Goal: Task Accomplishment & Management: Complete application form

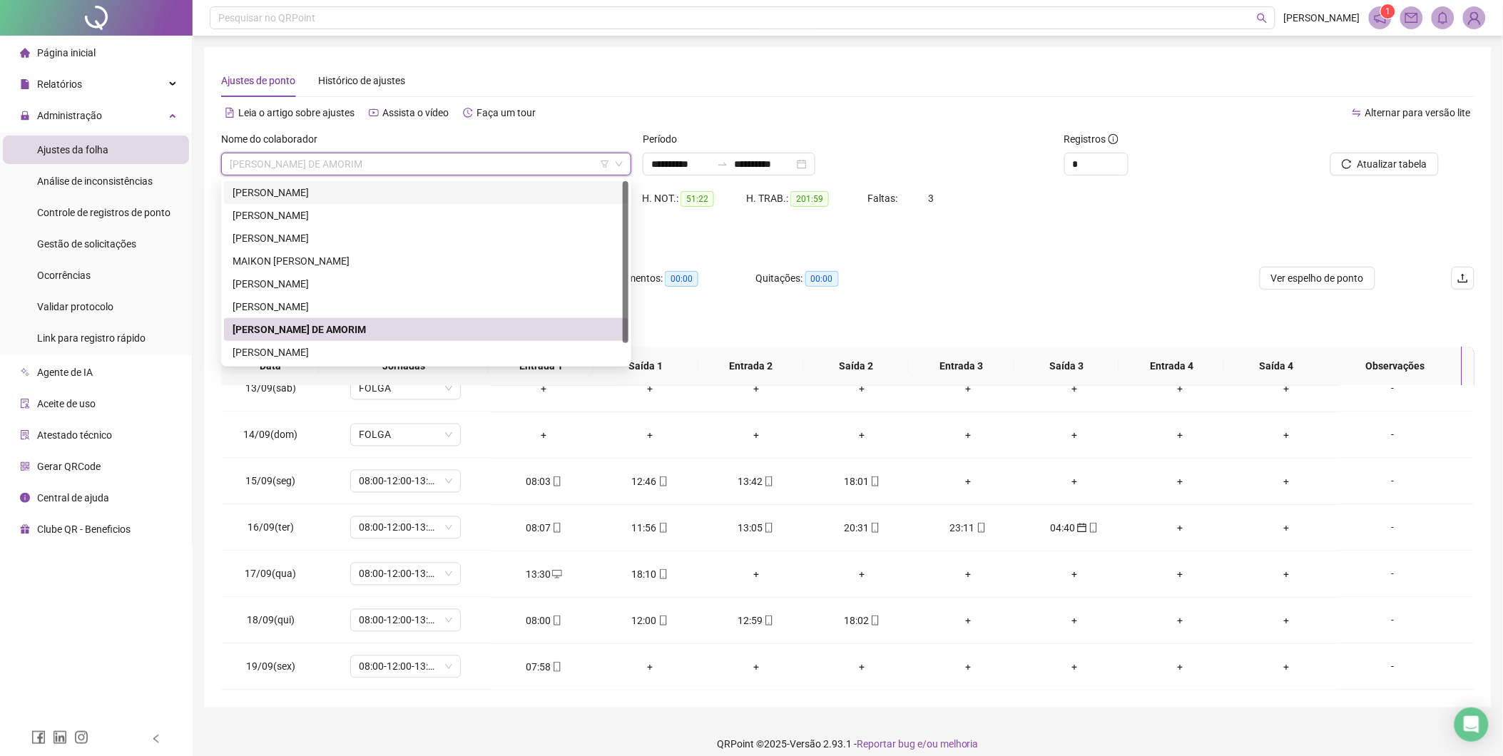
click at [316, 193] on div "[PERSON_NAME]" at bounding box center [426, 193] width 387 height 16
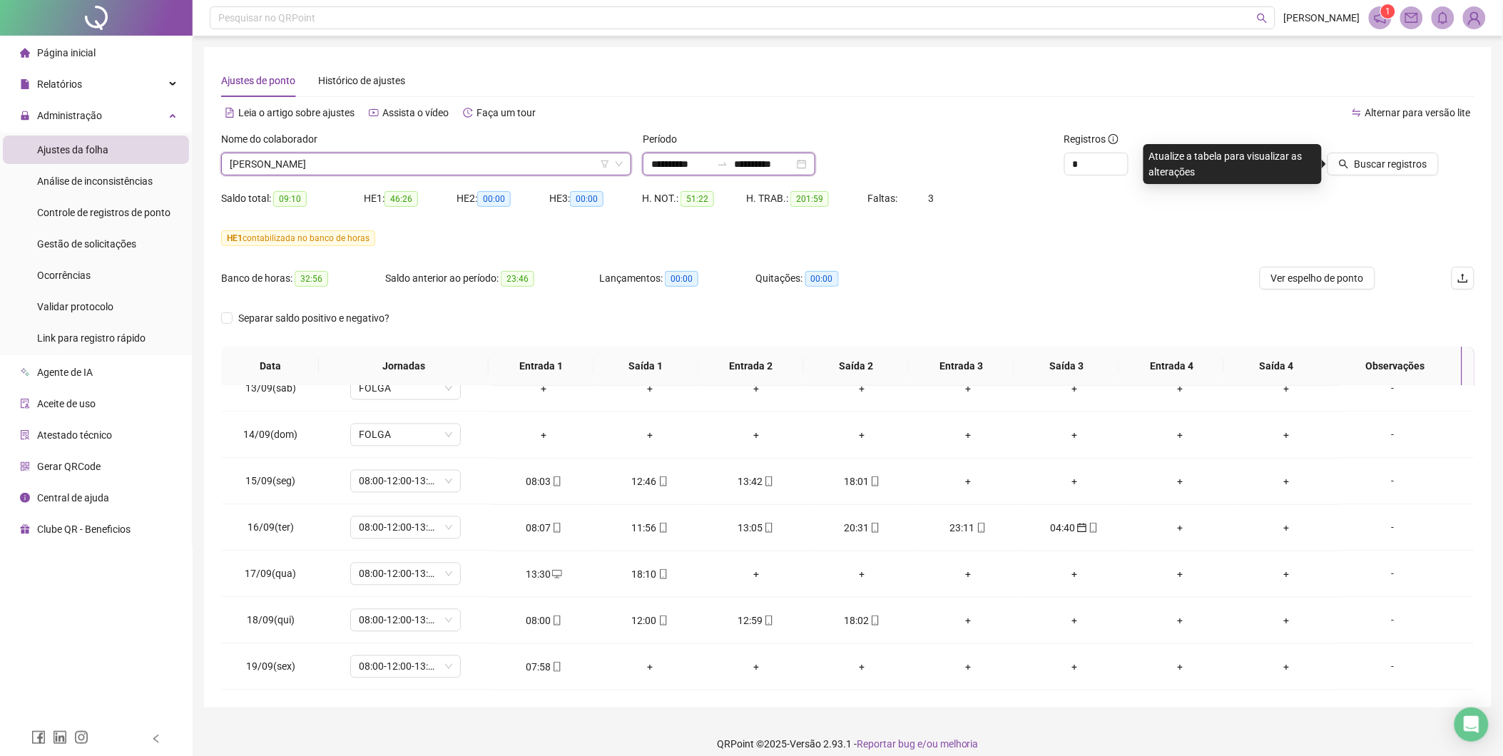
click at [711, 165] on input "**********" at bounding box center [681, 164] width 60 height 16
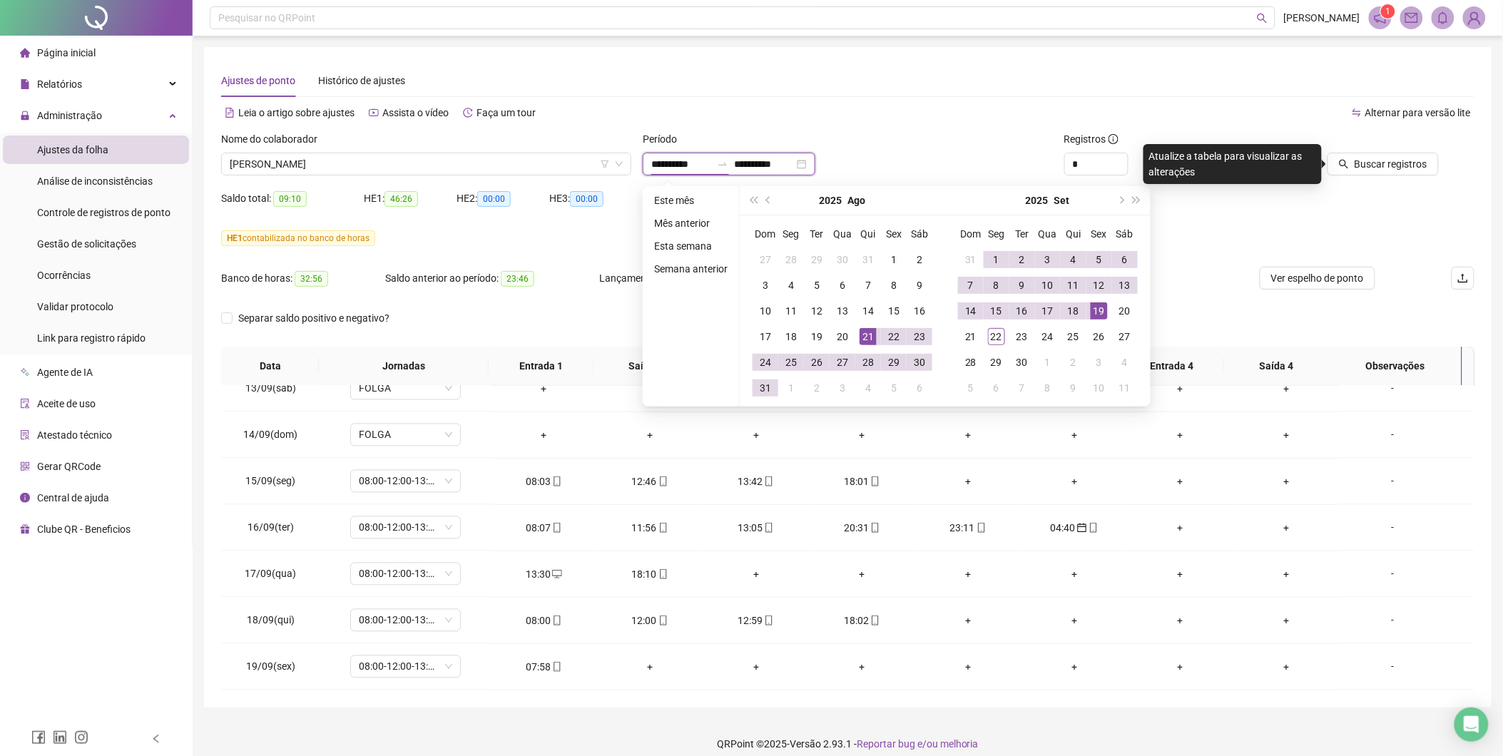
click at [711, 165] on input "**********" at bounding box center [681, 164] width 60 height 16
click at [794, 163] on input "**********" at bounding box center [764, 164] width 60 height 16
type input "**********"
click at [1127, 310] on div "20" at bounding box center [1124, 310] width 17 height 17
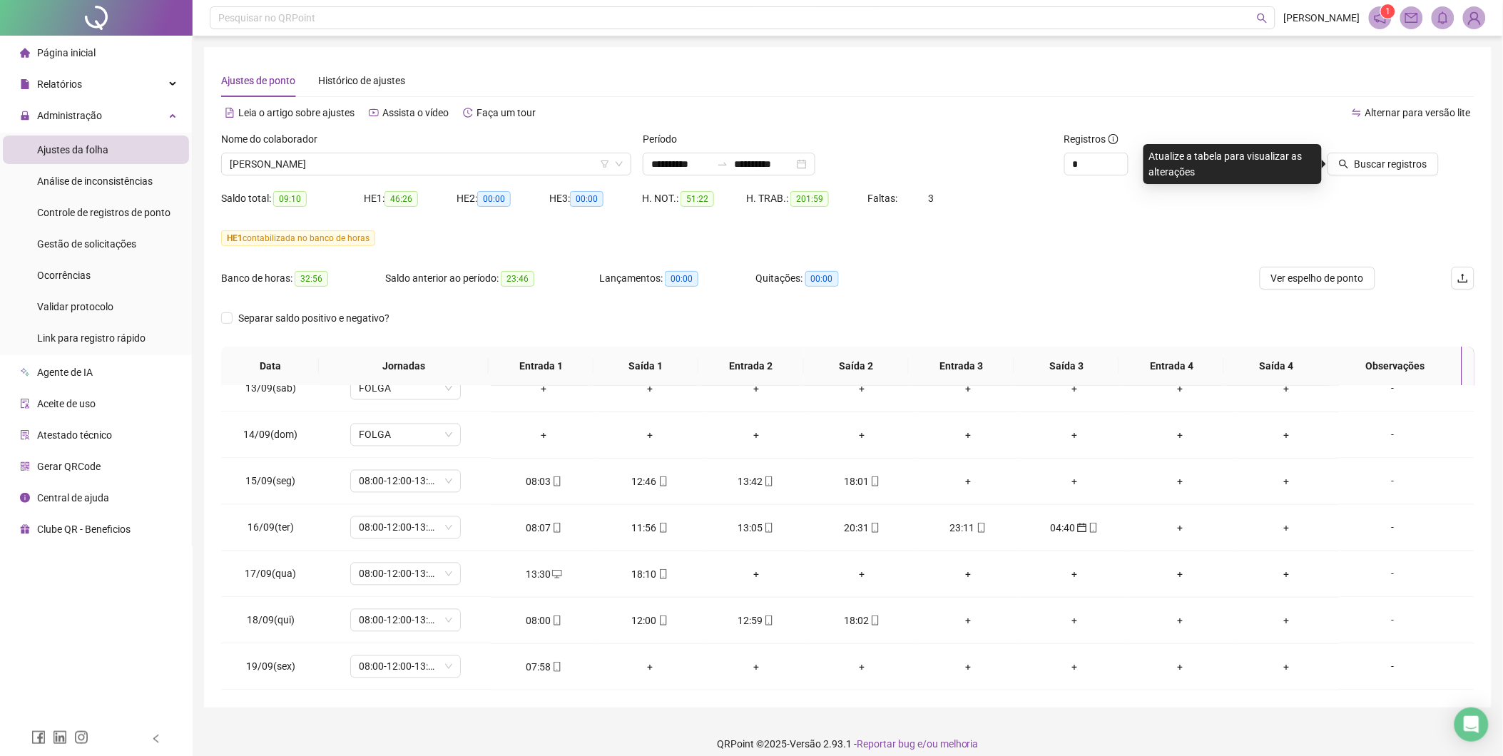
drag, startPoint x: 1204, startPoint y: 240, endPoint x: 1261, endPoint y: 226, distance: 58.8
click at [1206, 240] on div "HE 1 contabilizada no banco de horas" at bounding box center [847, 238] width 1253 height 16
click at [1375, 166] on span "Buscar registros" at bounding box center [1391, 164] width 73 height 16
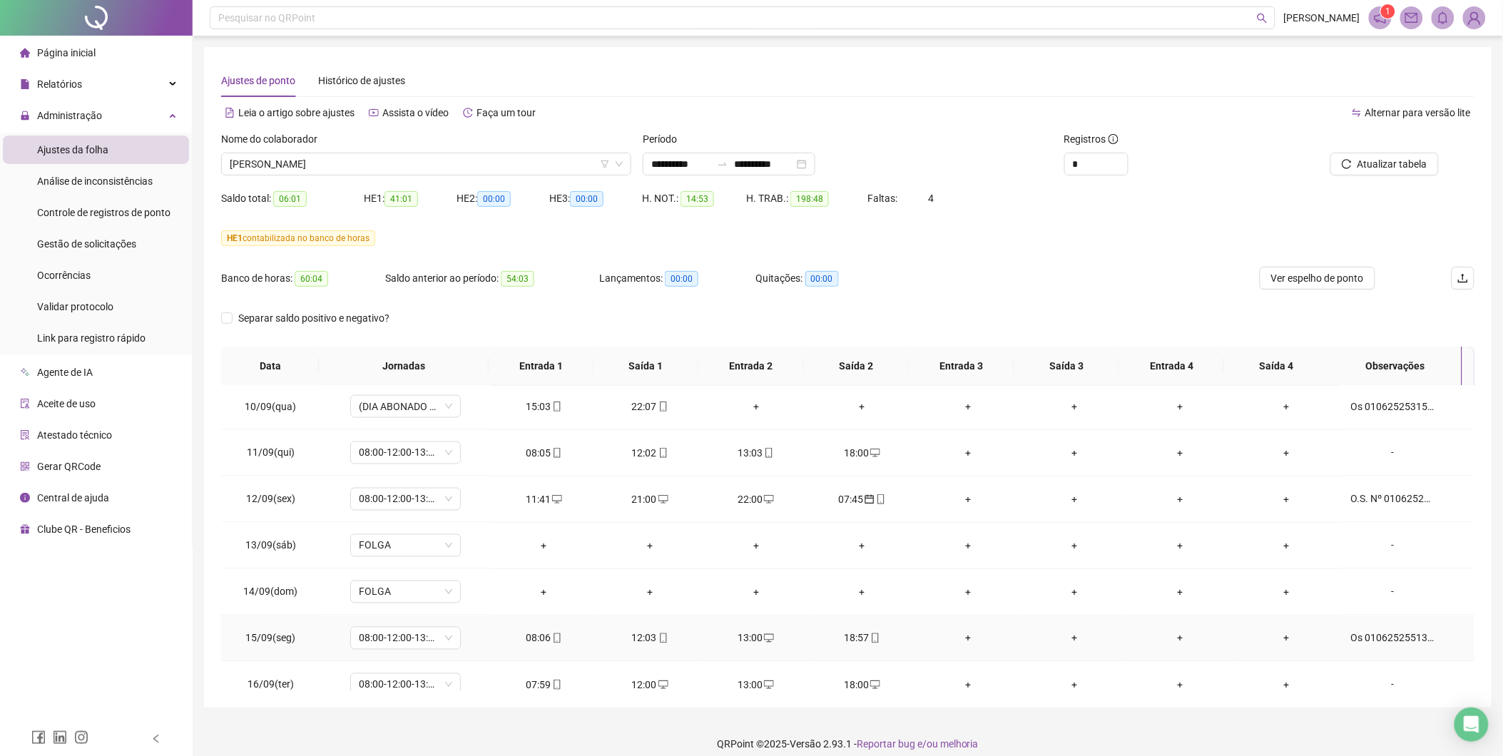
scroll to position [1135, 0]
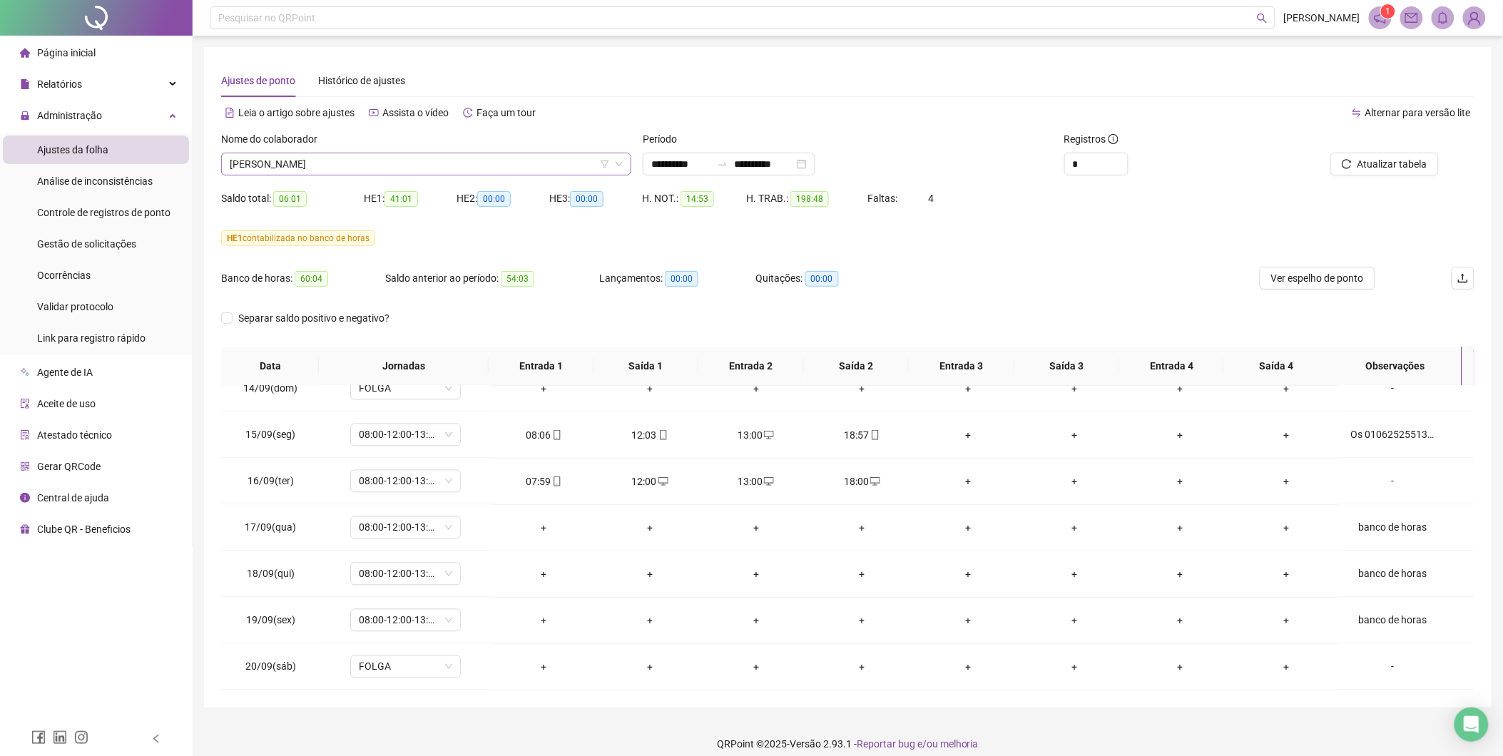
click at [560, 165] on span "[PERSON_NAME]" at bounding box center [426, 163] width 393 height 21
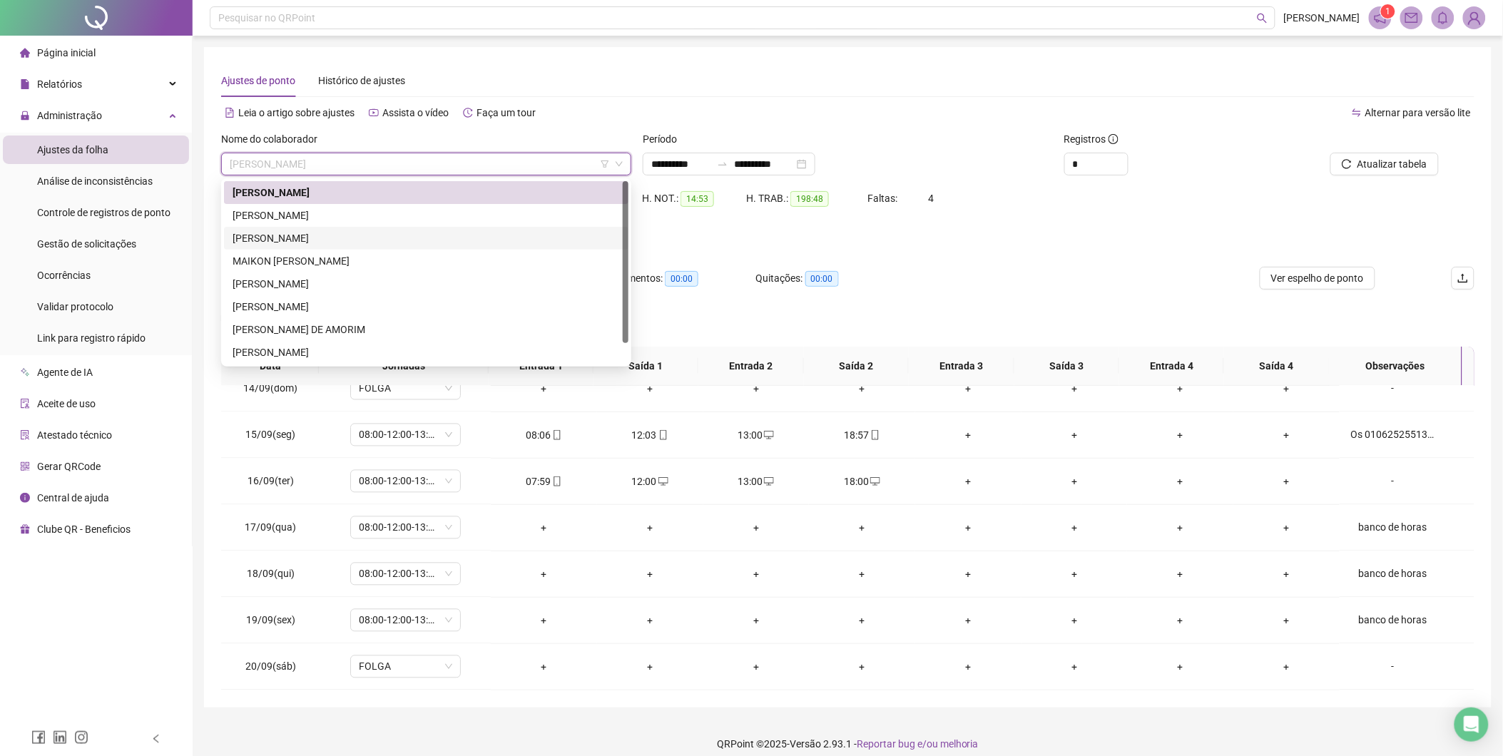
click at [345, 244] on div "[PERSON_NAME]" at bounding box center [426, 238] width 387 height 16
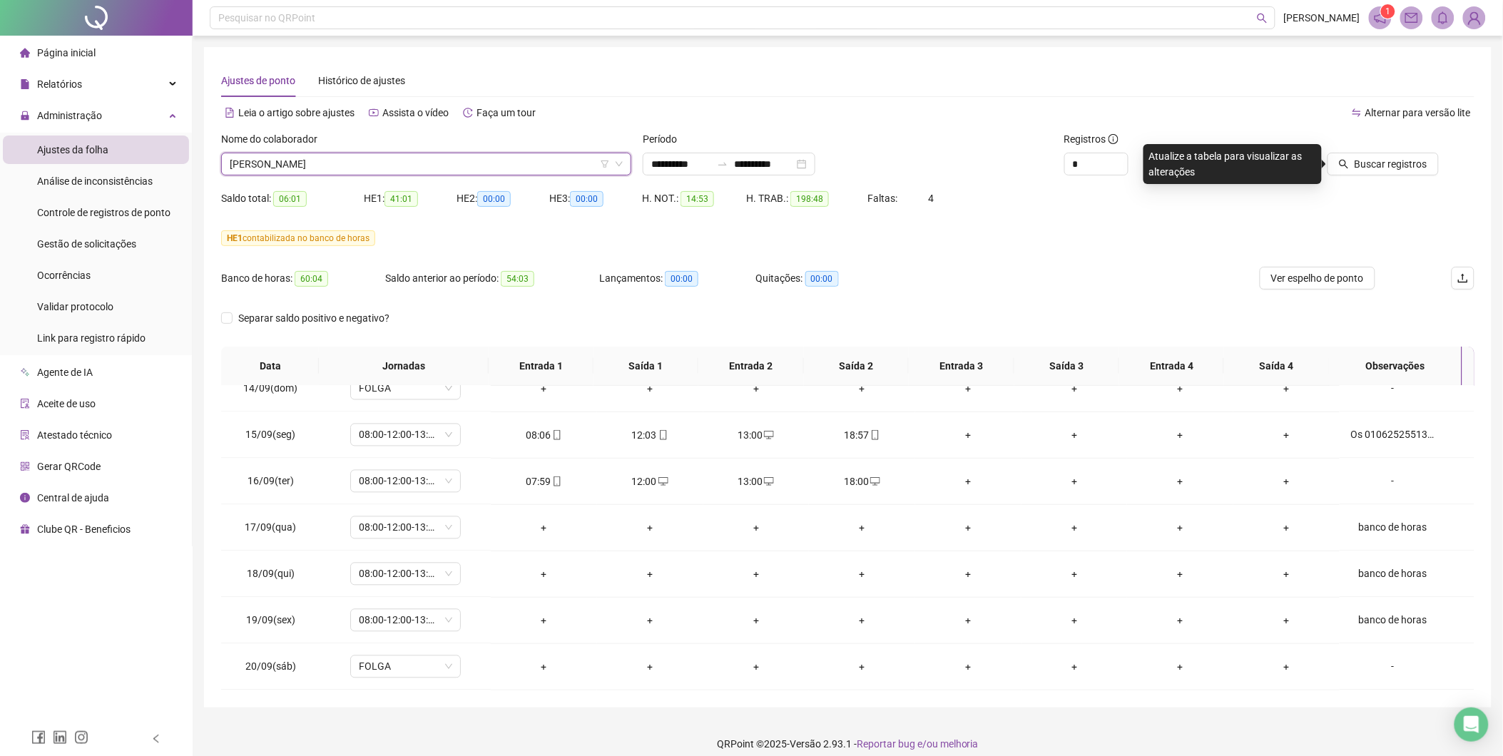
click at [1377, 150] on div at bounding box center [1357, 141] width 164 height 21
drag, startPoint x: 1375, startPoint y: 160, endPoint x: 1370, endPoint y: 166, distance: 7.6
click at [1374, 163] on span "Buscar registros" at bounding box center [1391, 164] width 73 height 16
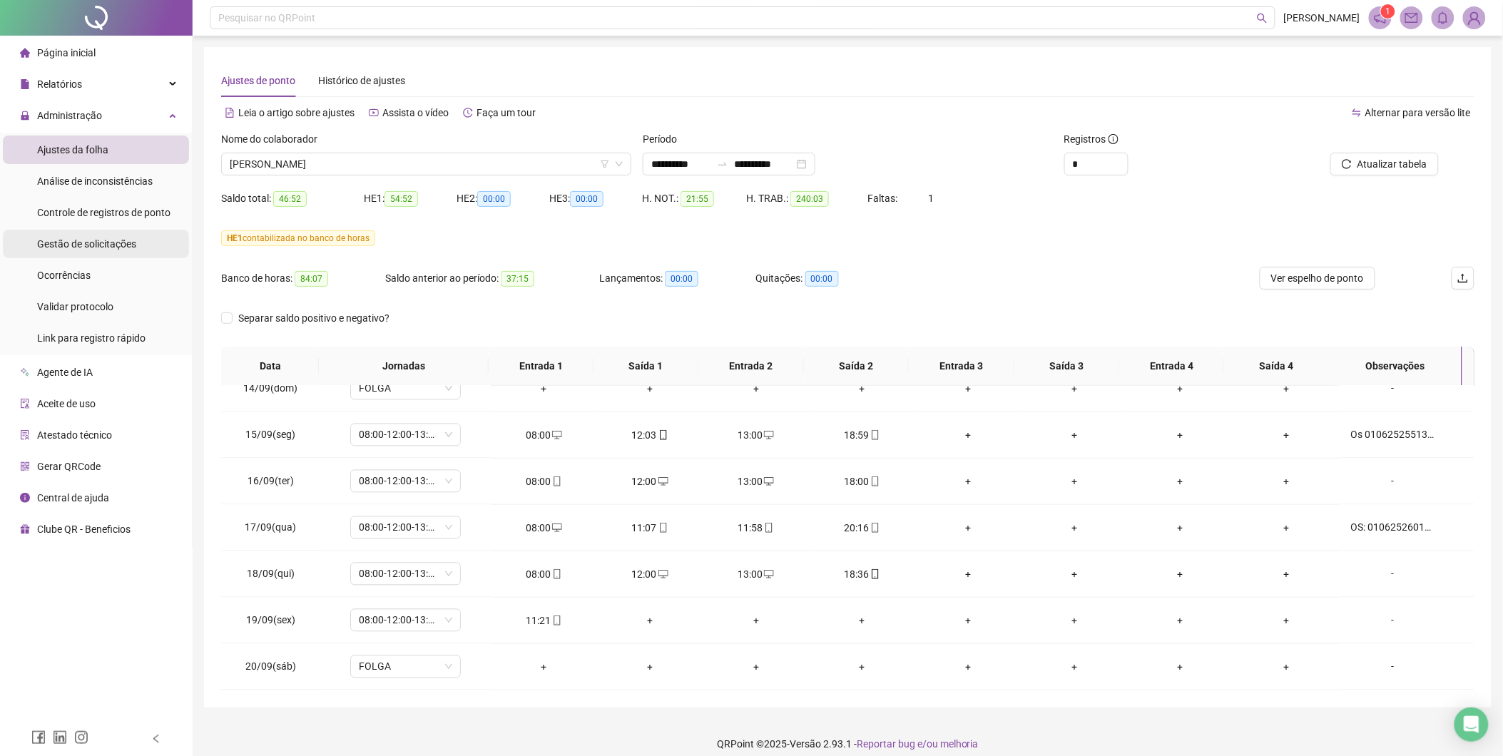
click at [91, 248] on span "Gestão de solicitações" at bounding box center [86, 243] width 99 height 11
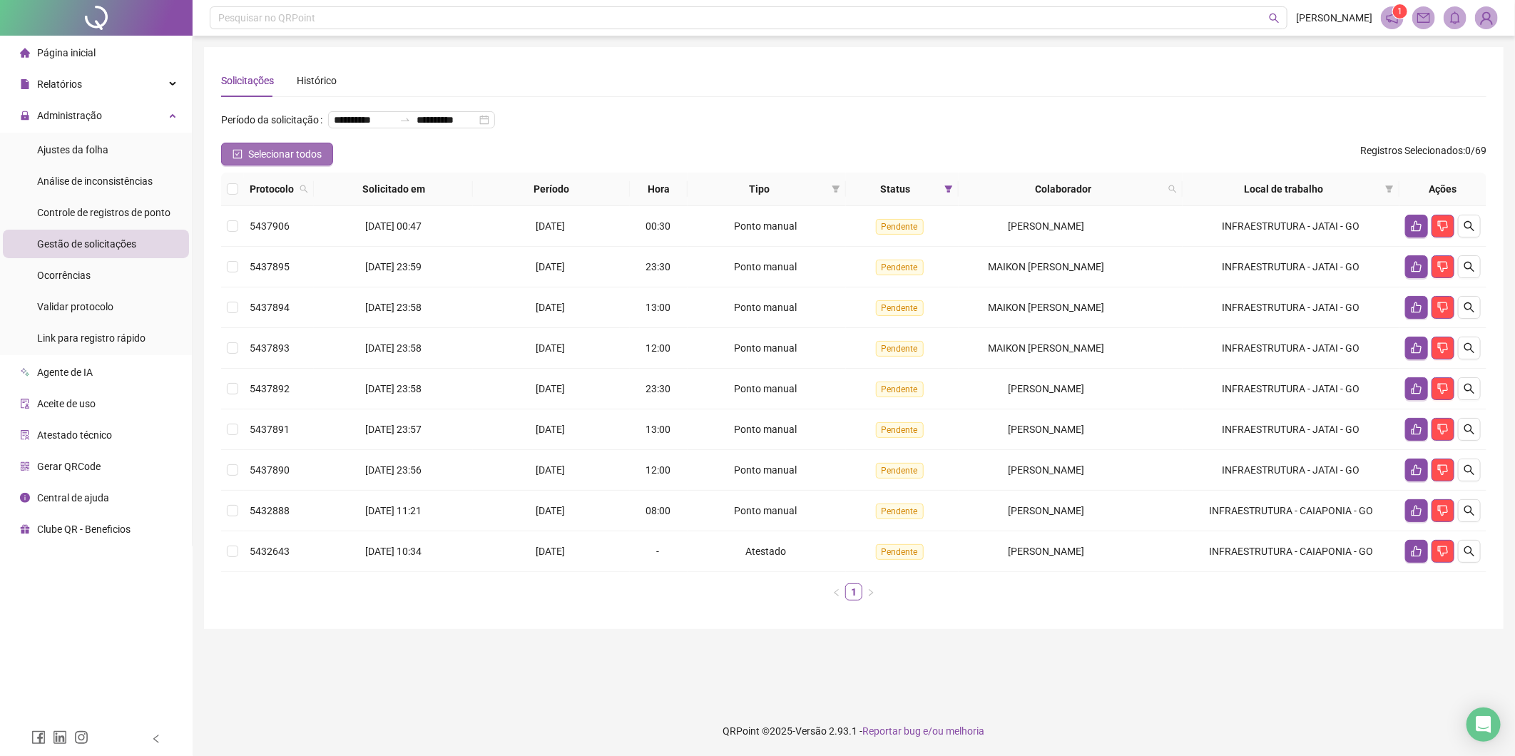
click at [291, 146] on span "Selecionar todos" at bounding box center [284, 154] width 73 height 16
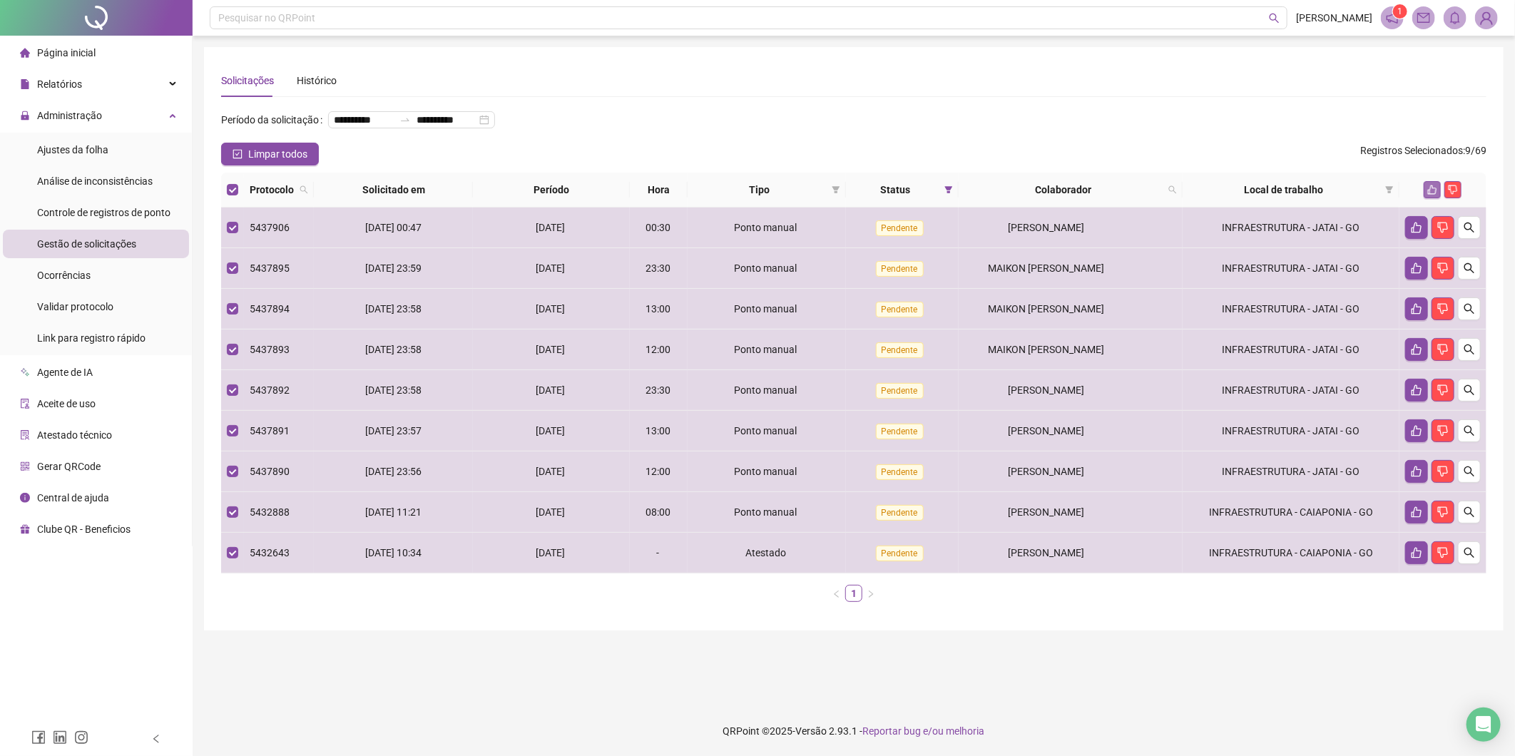
click at [1429, 187] on icon "like" at bounding box center [1432, 190] width 10 height 10
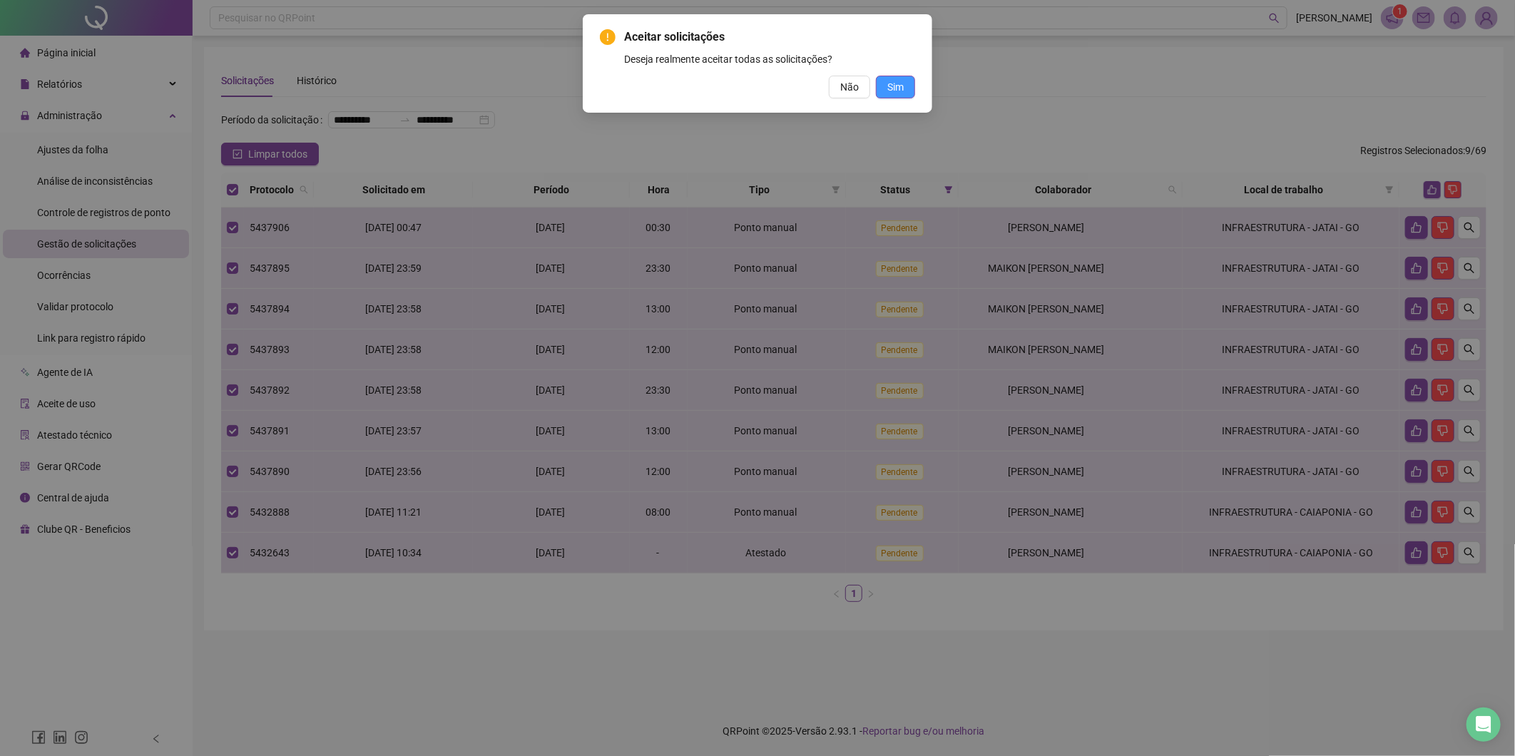
click at [893, 83] on span "Sim" at bounding box center [895, 87] width 16 height 16
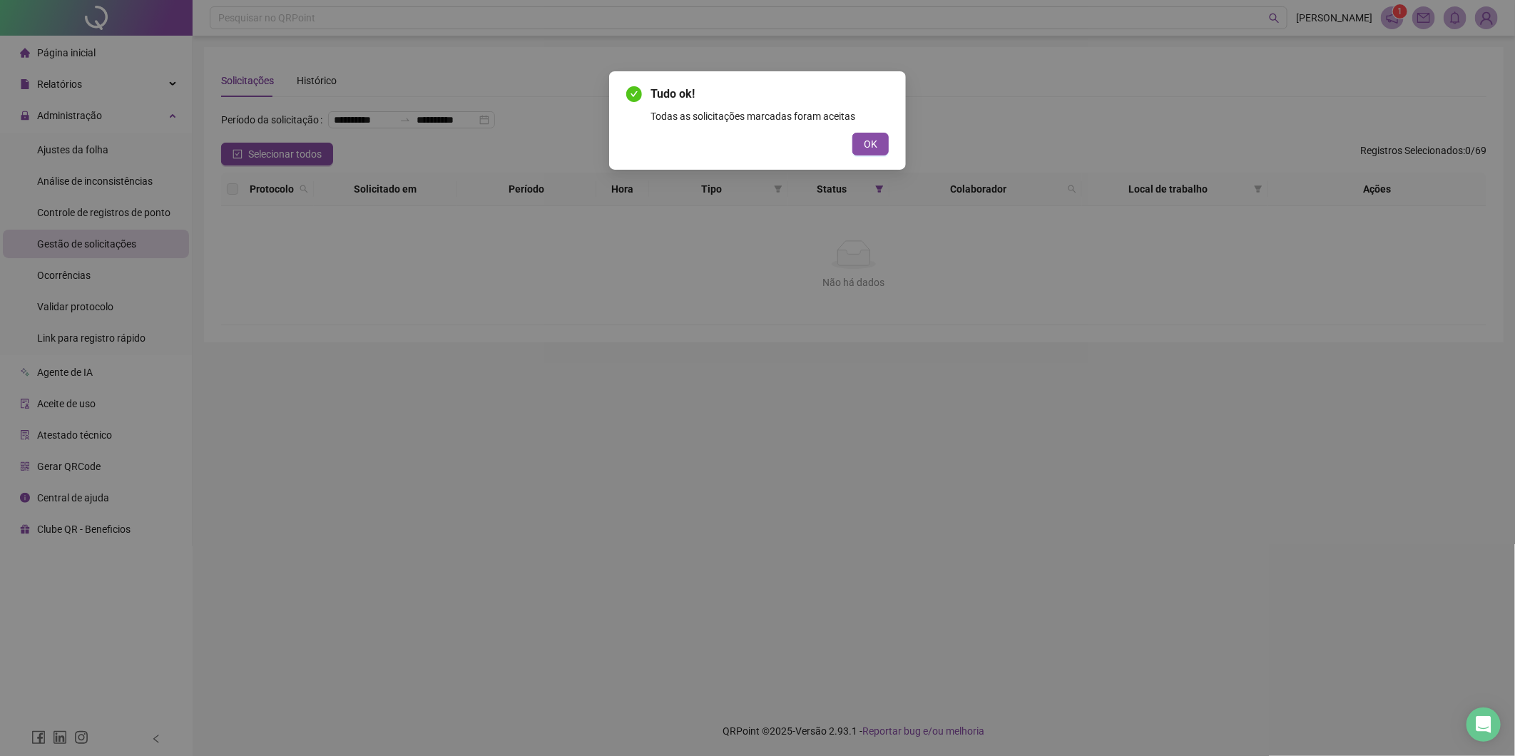
click at [875, 140] on span "OK" at bounding box center [871, 144] width 14 height 16
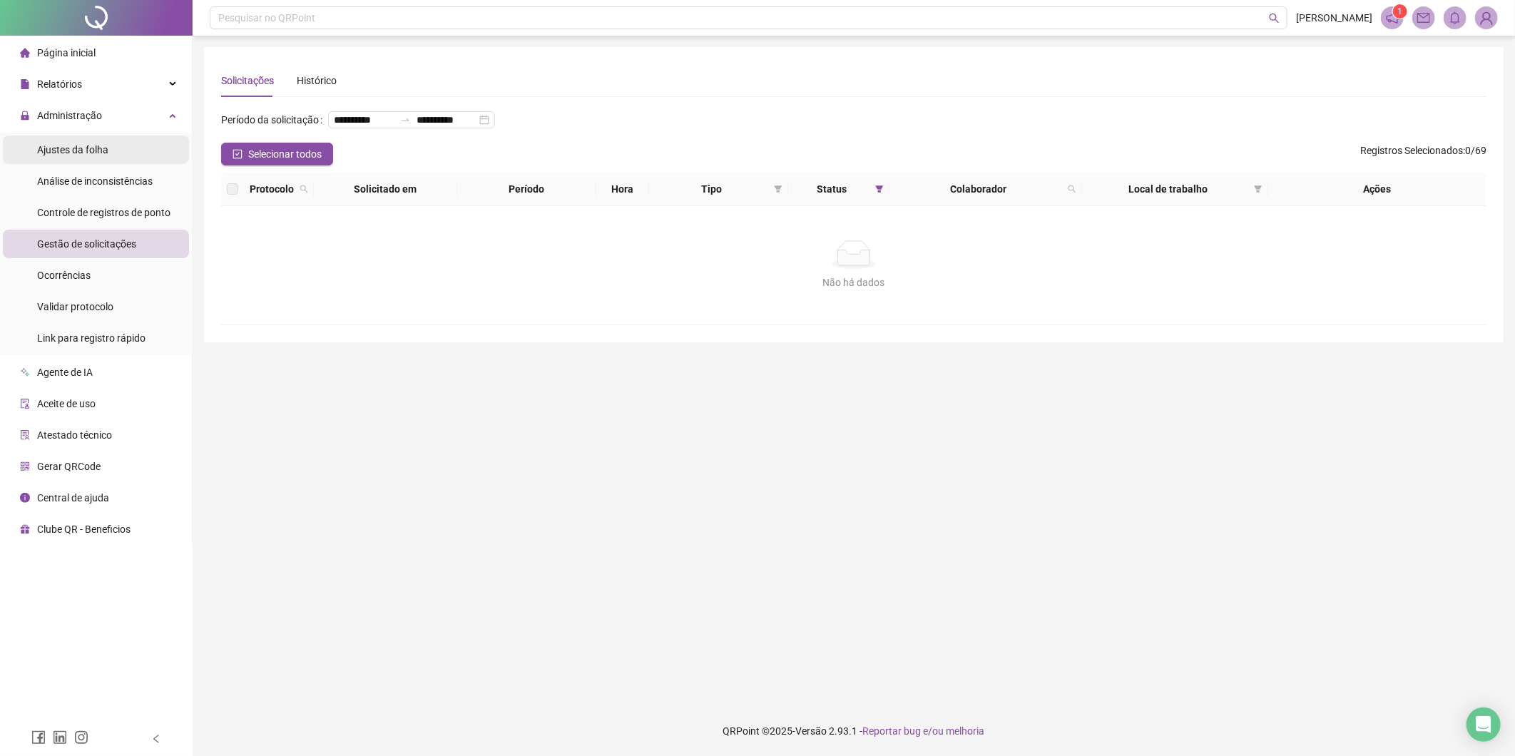
click at [101, 148] on span "Ajustes da folha" at bounding box center [72, 149] width 71 height 11
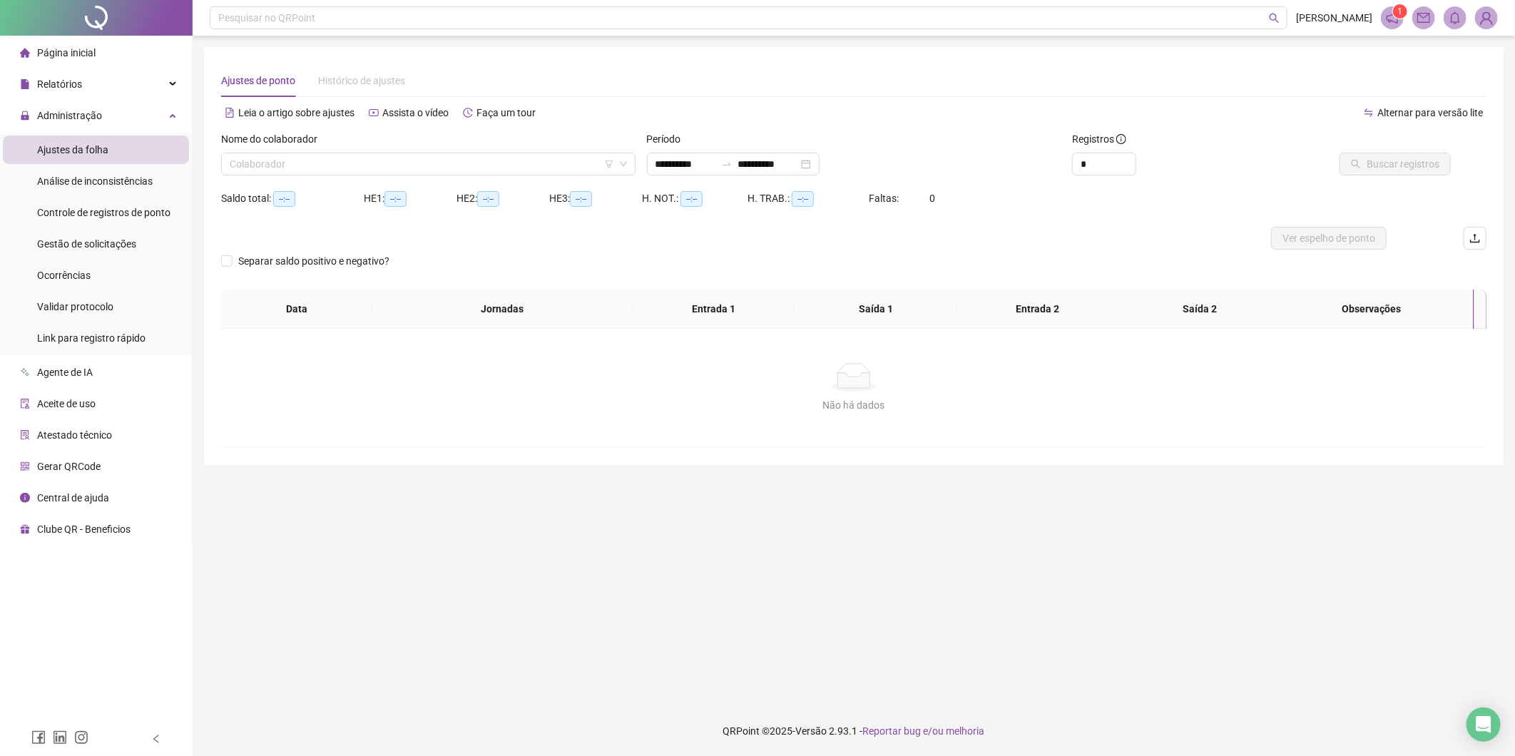
type input "**********"
click at [490, 166] on input "search" at bounding box center [422, 163] width 384 height 21
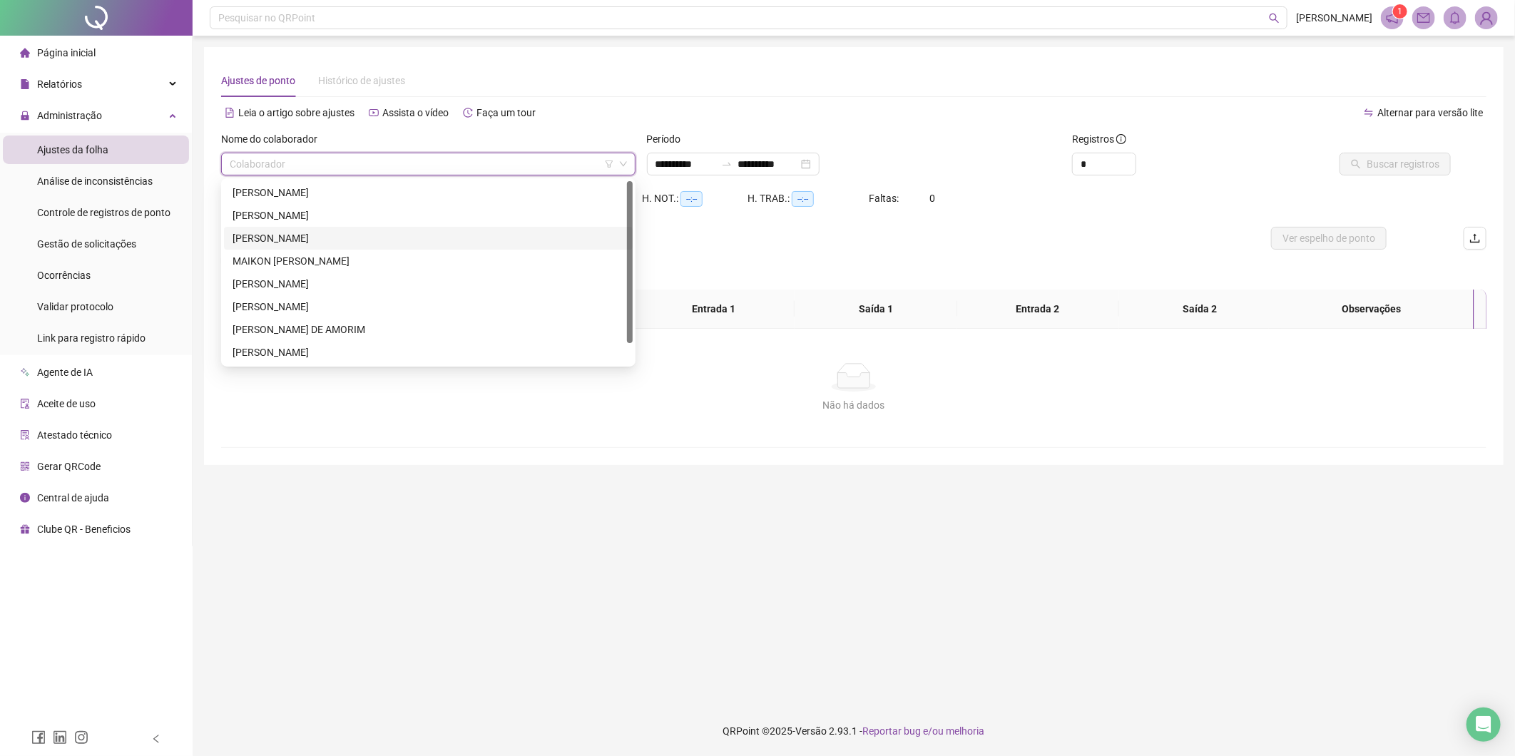
click at [345, 233] on div "[PERSON_NAME]" at bounding box center [429, 238] width 392 height 16
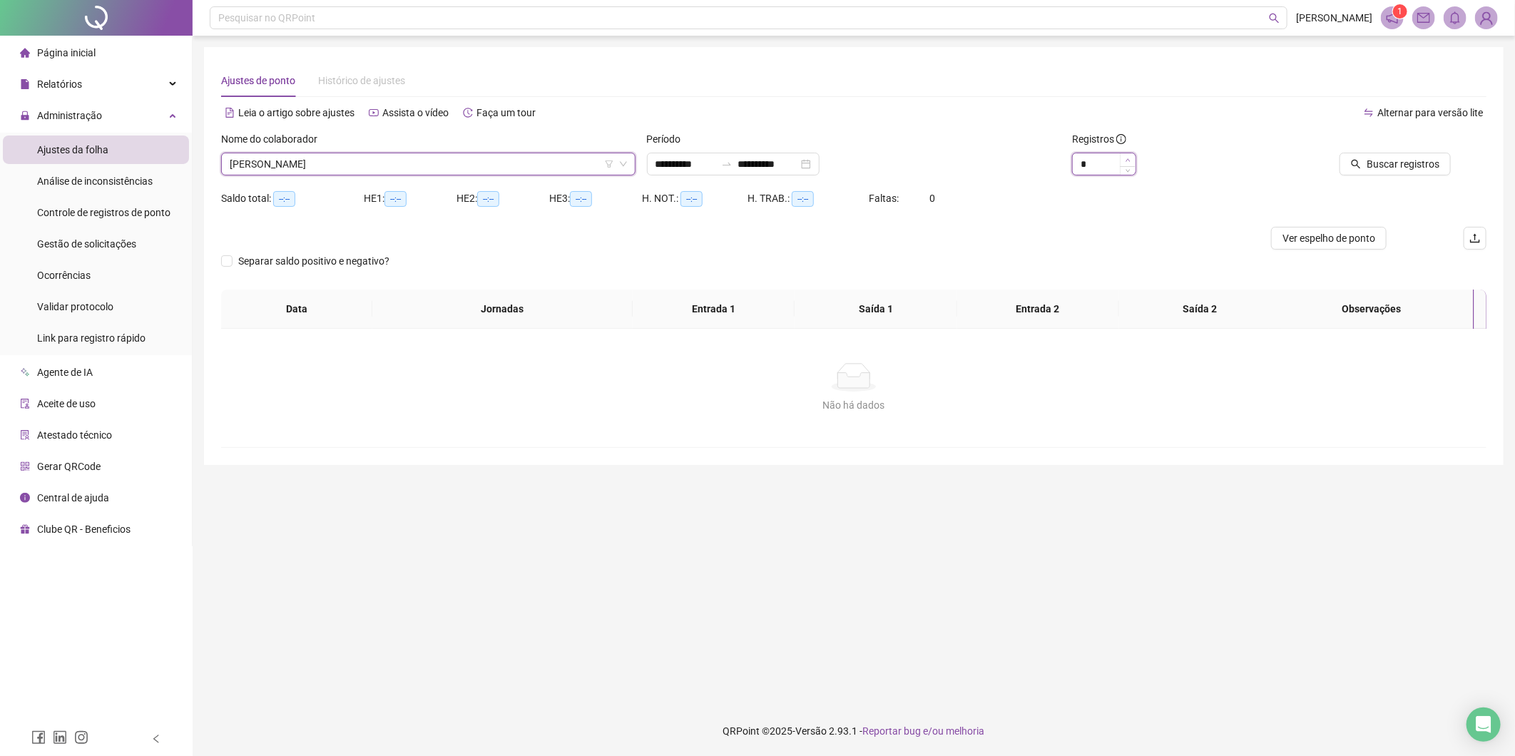
click at [1122, 155] on span "Increase Value" at bounding box center [1128, 159] width 16 height 13
type input "*"
click at [1123, 155] on span "Increase Value" at bounding box center [1128, 159] width 16 height 13
click at [688, 163] on input "**********" at bounding box center [686, 164] width 60 height 16
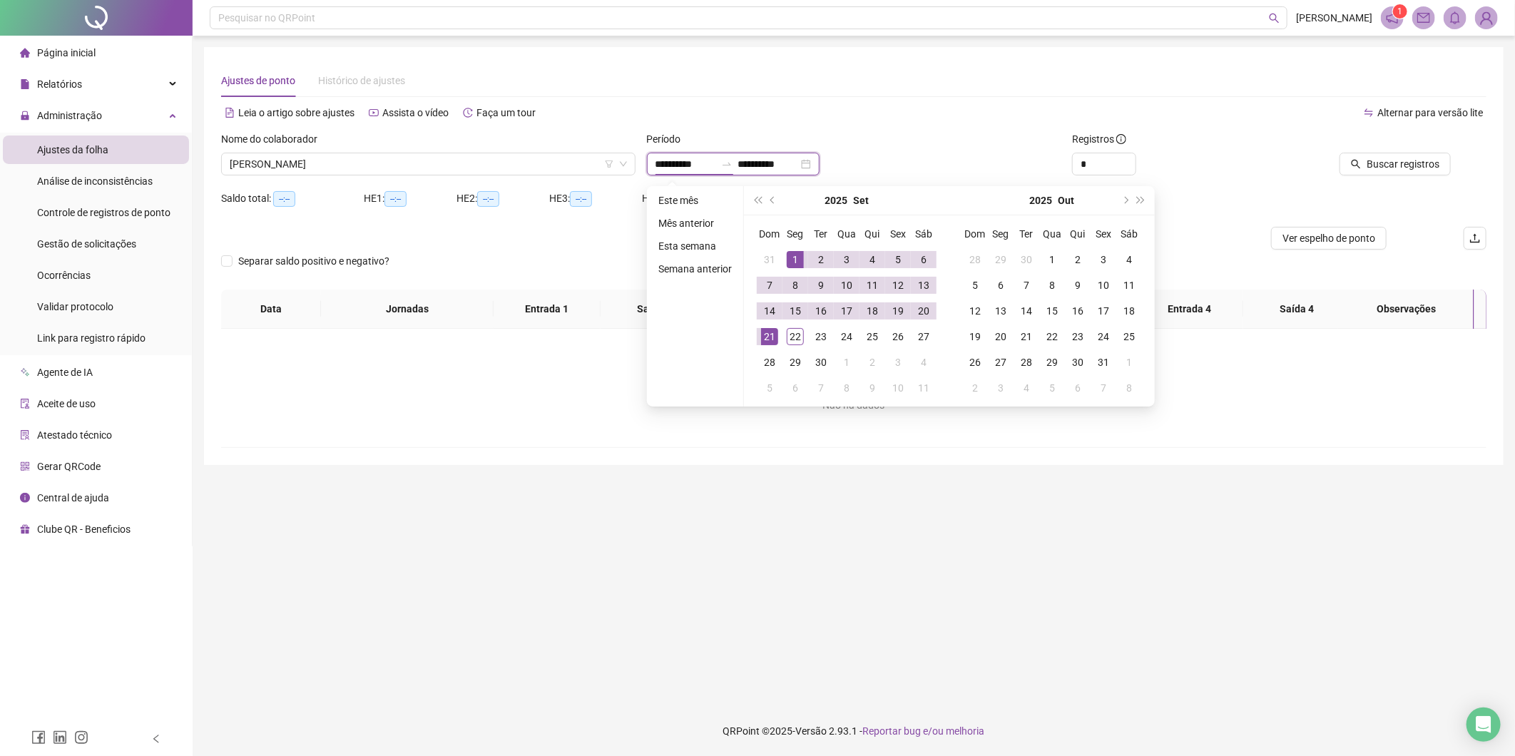
type input "**********"
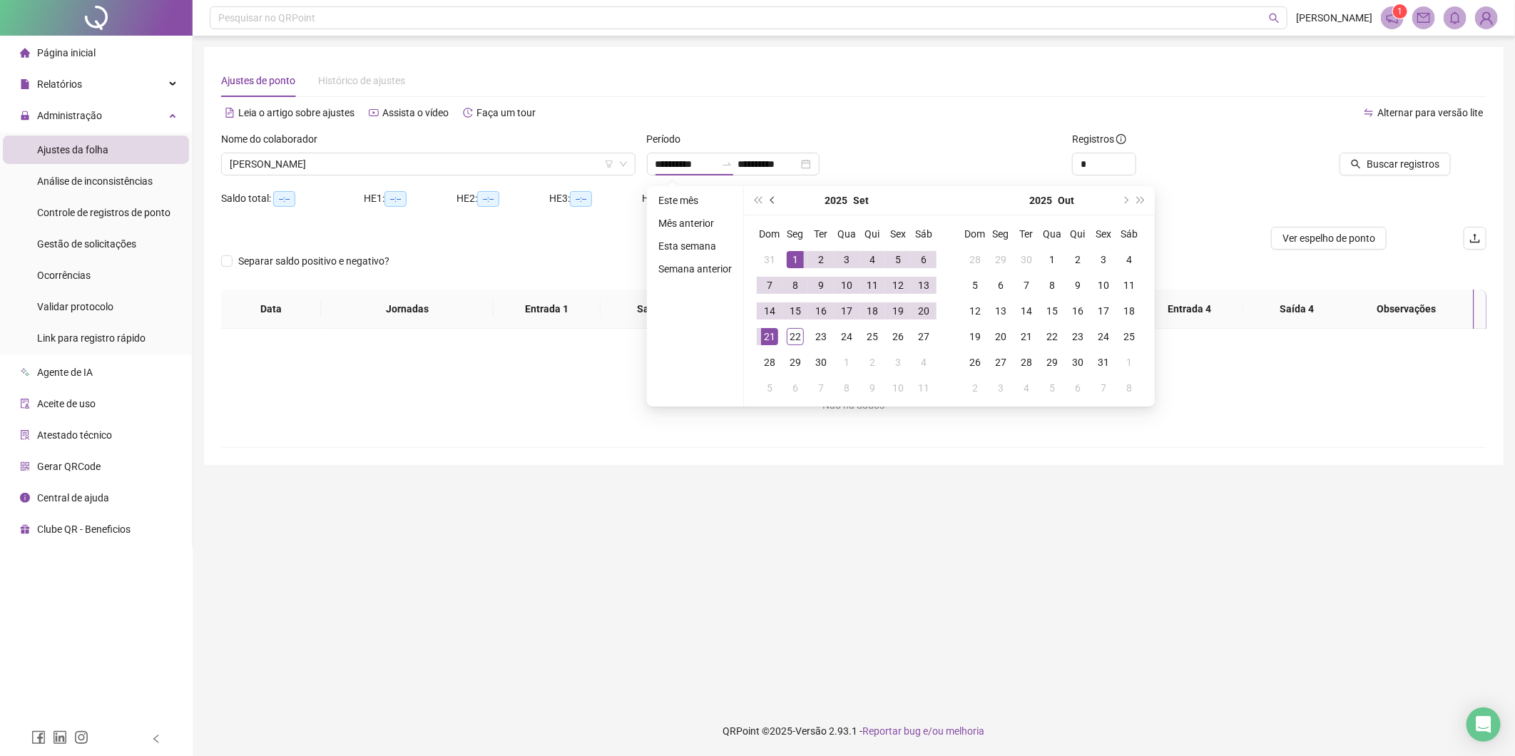
click at [768, 197] on button "prev-year" at bounding box center [773, 200] width 16 height 29
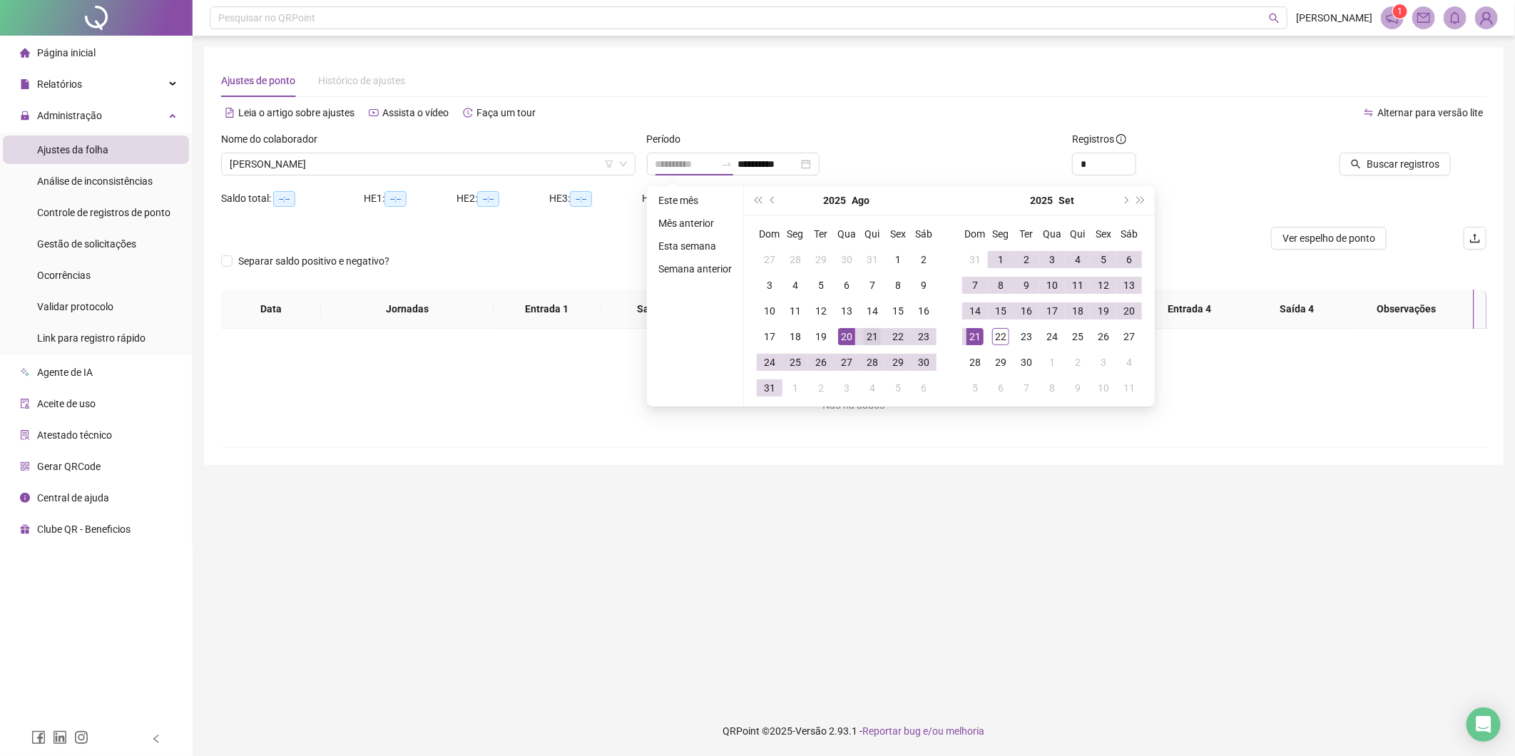
type input "**********"
click at [867, 335] on div "21" at bounding box center [872, 336] width 17 height 17
type input "**********"
click at [1128, 308] on div "20" at bounding box center [1129, 310] width 17 height 17
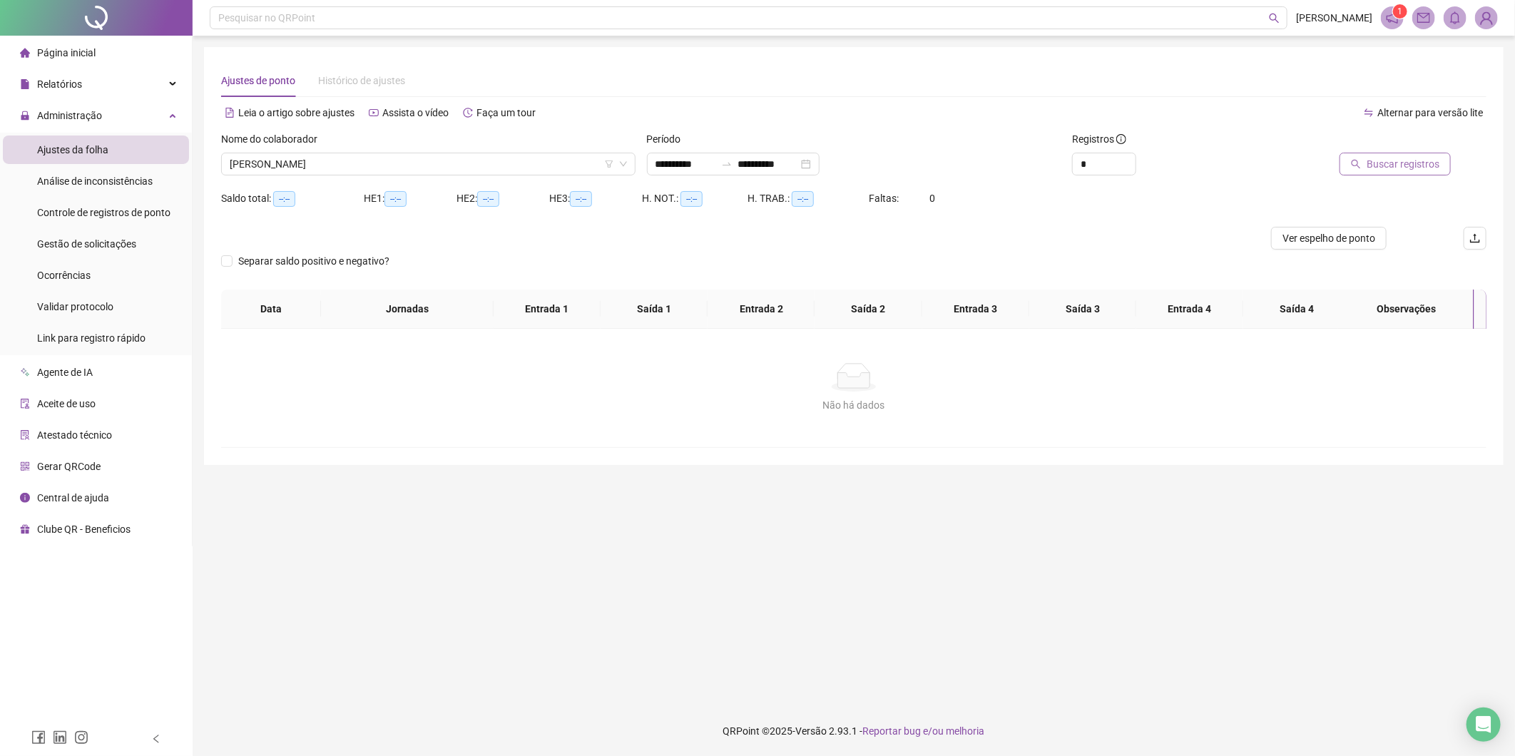
click at [1387, 167] on span "Buscar registros" at bounding box center [1403, 164] width 73 height 16
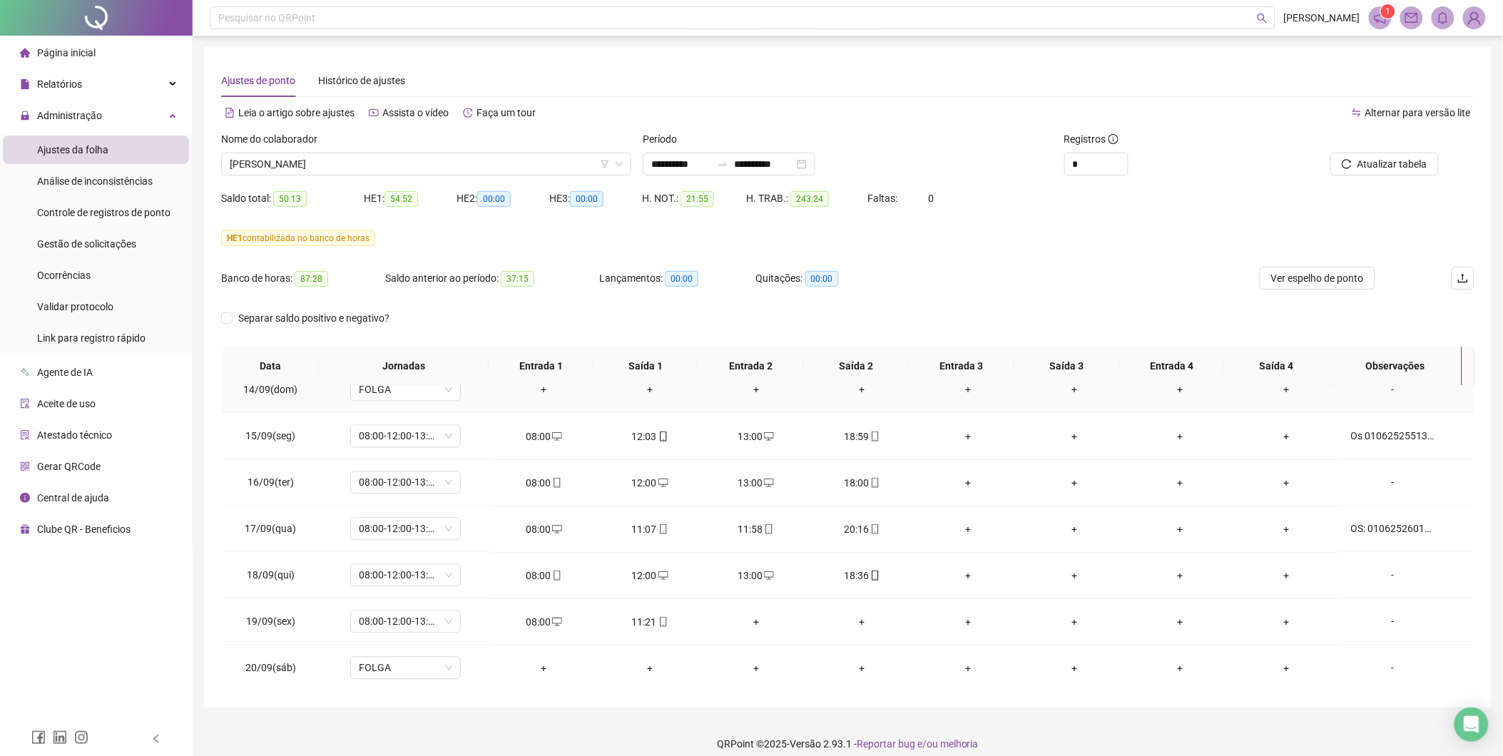
scroll to position [1135, 0]
click at [1385, 618] on div "-" at bounding box center [1393, 621] width 84 height 16
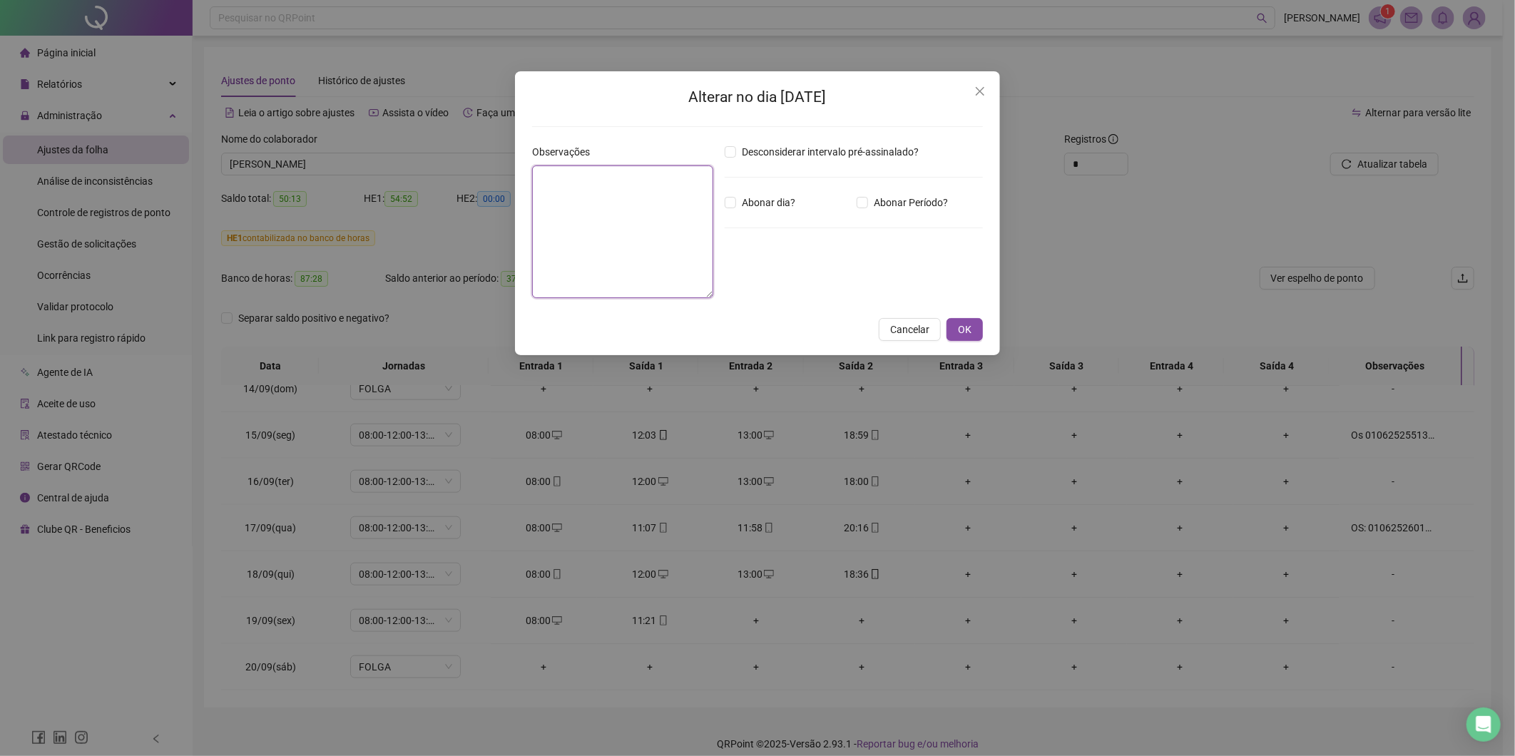
click at [623, 214] on textarea at bounding box center [622, 231] width 181 height 133
type textarea "**********"
click at [954, 331] on button "OK" at bounding box center [965, 329] width 36 height 23
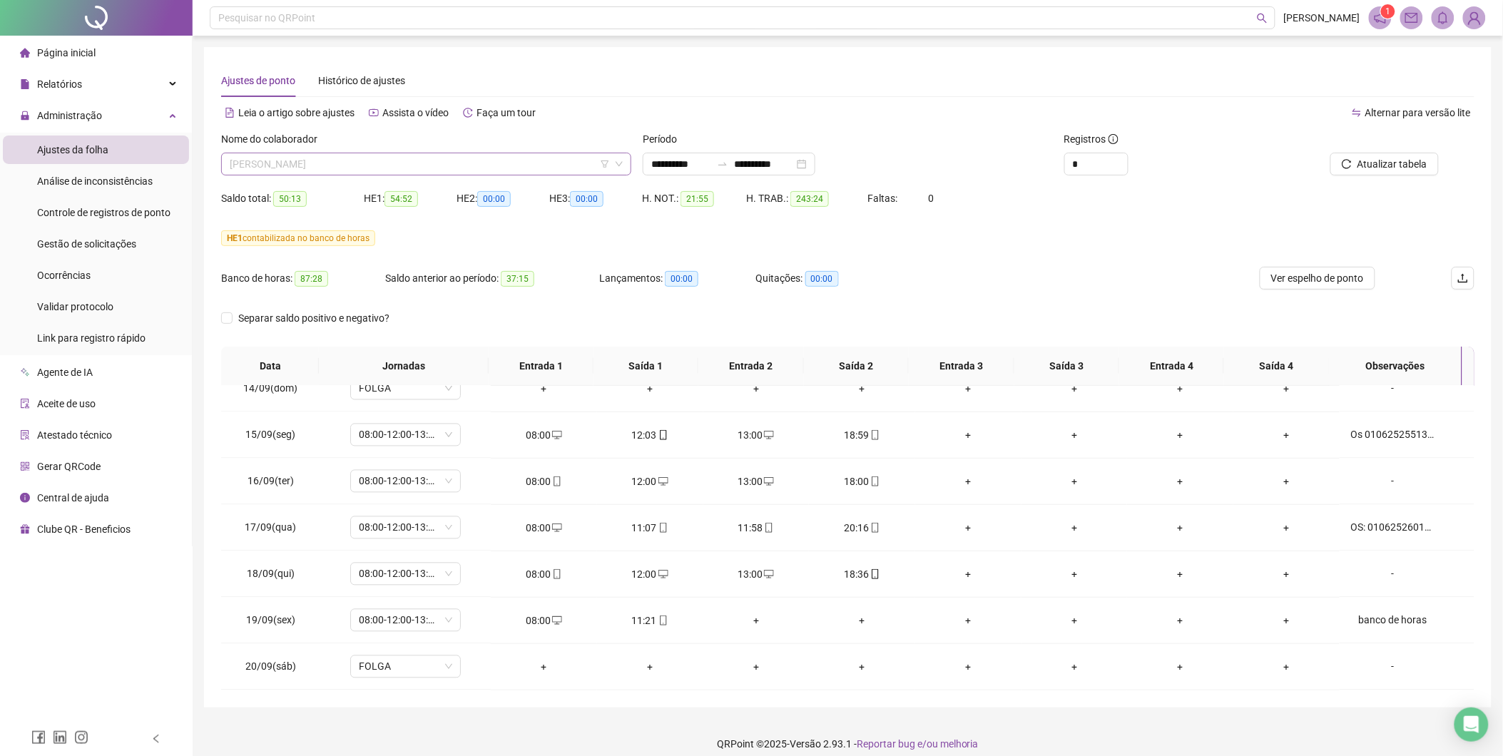
click at [545, 160] on span "[PERSON_NAME]" at bounding box center [426, 163] width 393 height 21
click at [1320, 282] on span "Ver espelho de ponto" at bounding box center [1317, 278] width 93 height 16
click at [429, 166] on span "[PERSON_NAME]" at bounding box center [426, 163] width 393 height 21
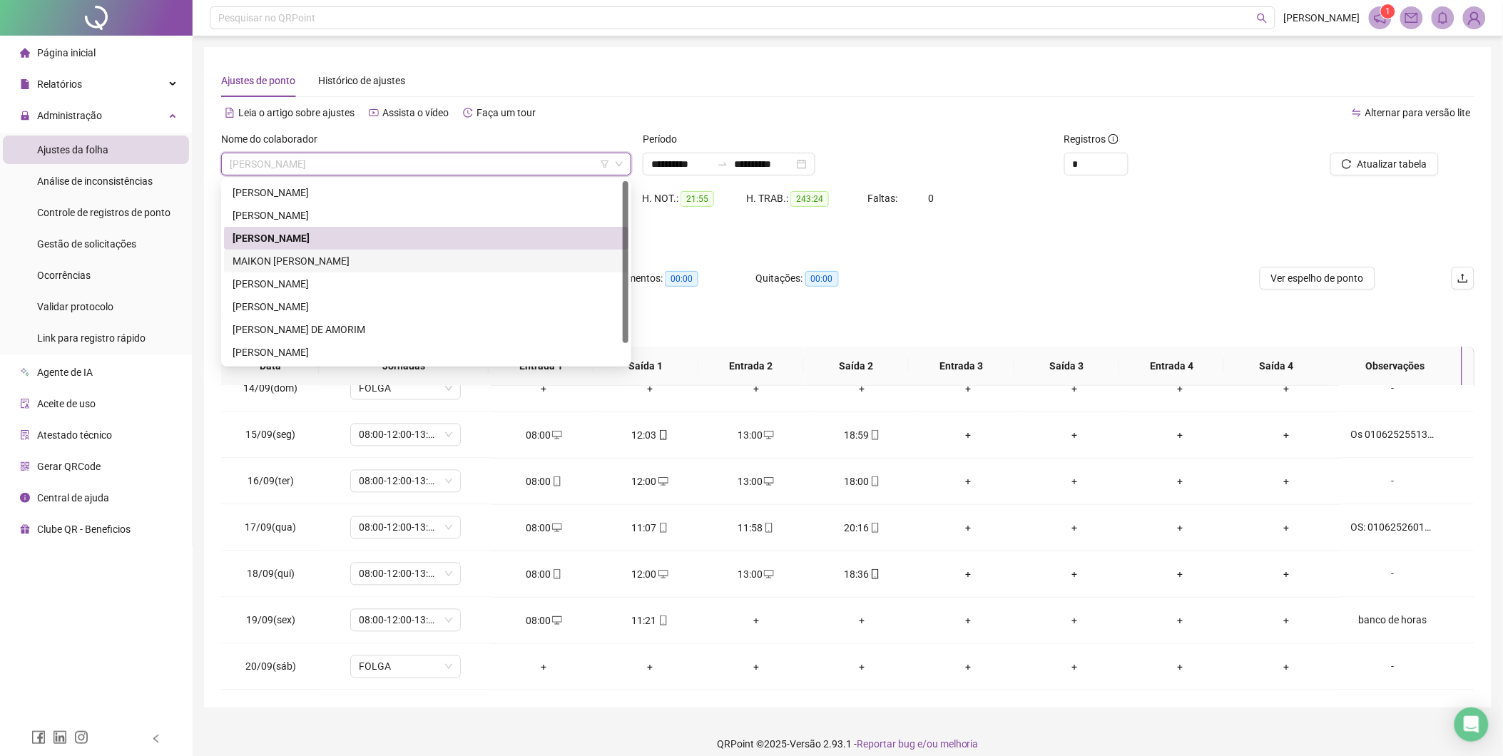
click at [352, 255] on div "MAIKON [PERSON_NAME]" at bounding box center [426, 261] width 387 height 16
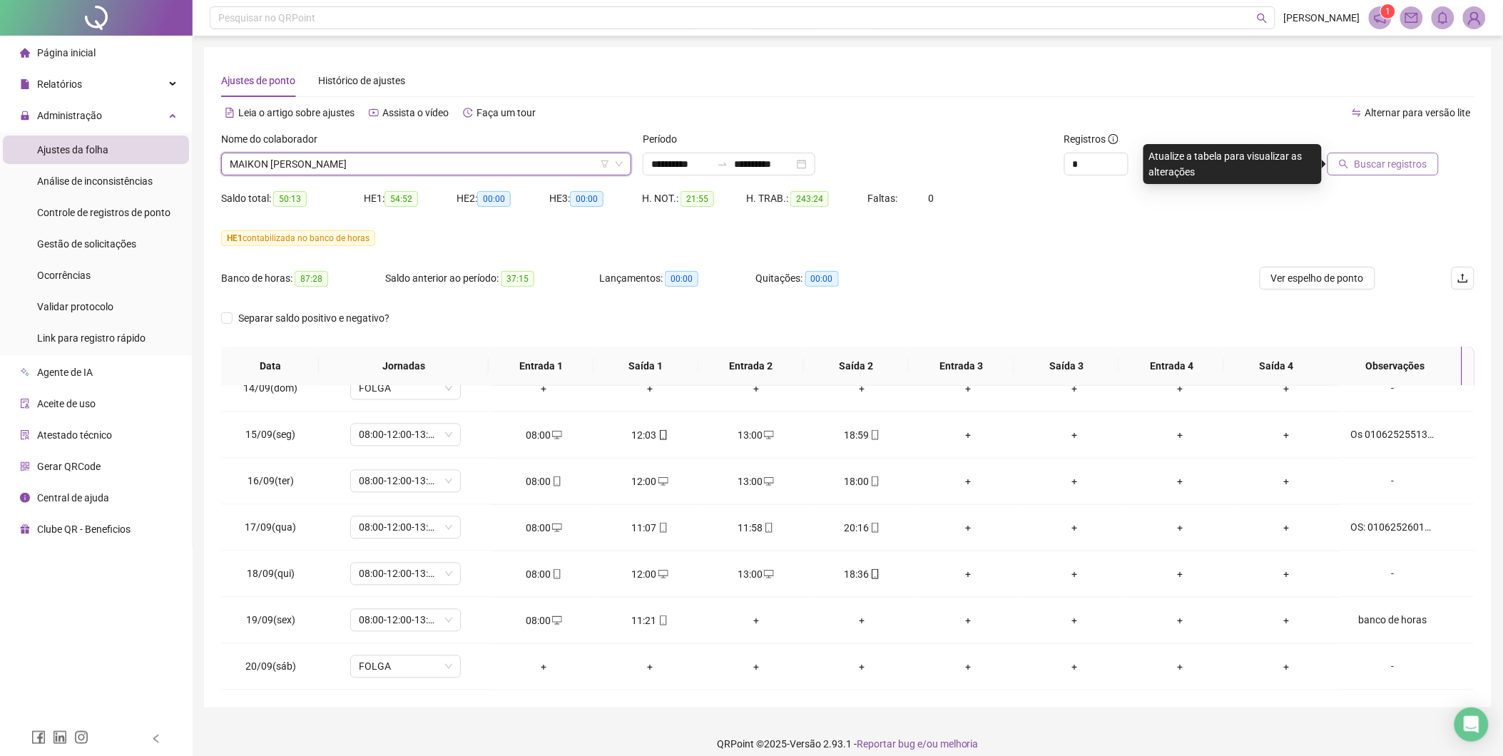
click at [1368, 165] on span "Buscar registros" at bounding box center [1391, 164] width 73 height 16
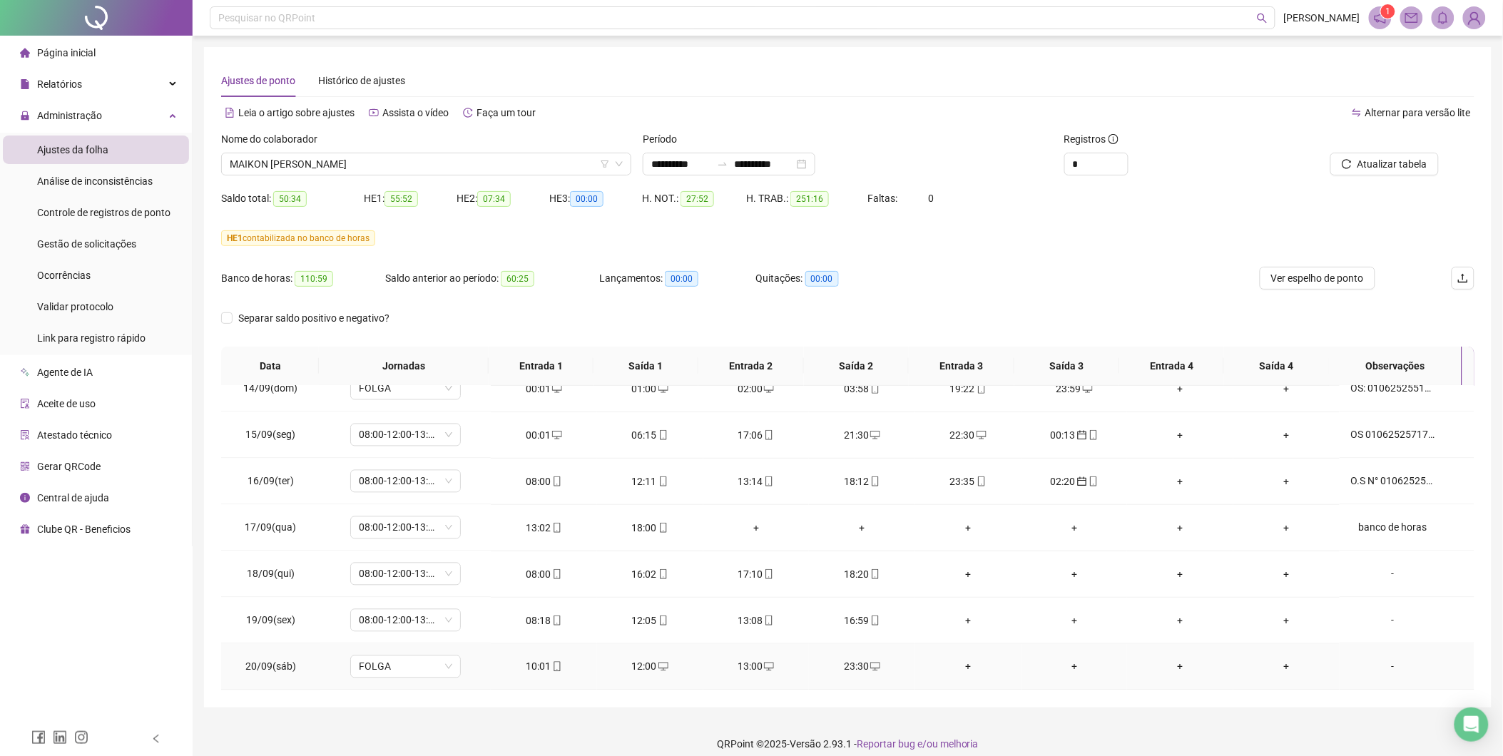
drag, startPoint x: 1382, startPoint y: 670, endPoint x: 785, endPoint y: 474, distance: 627.8
click at [1382, 669] on div "-" at bounding box center [1393, 667] width 84 height 16
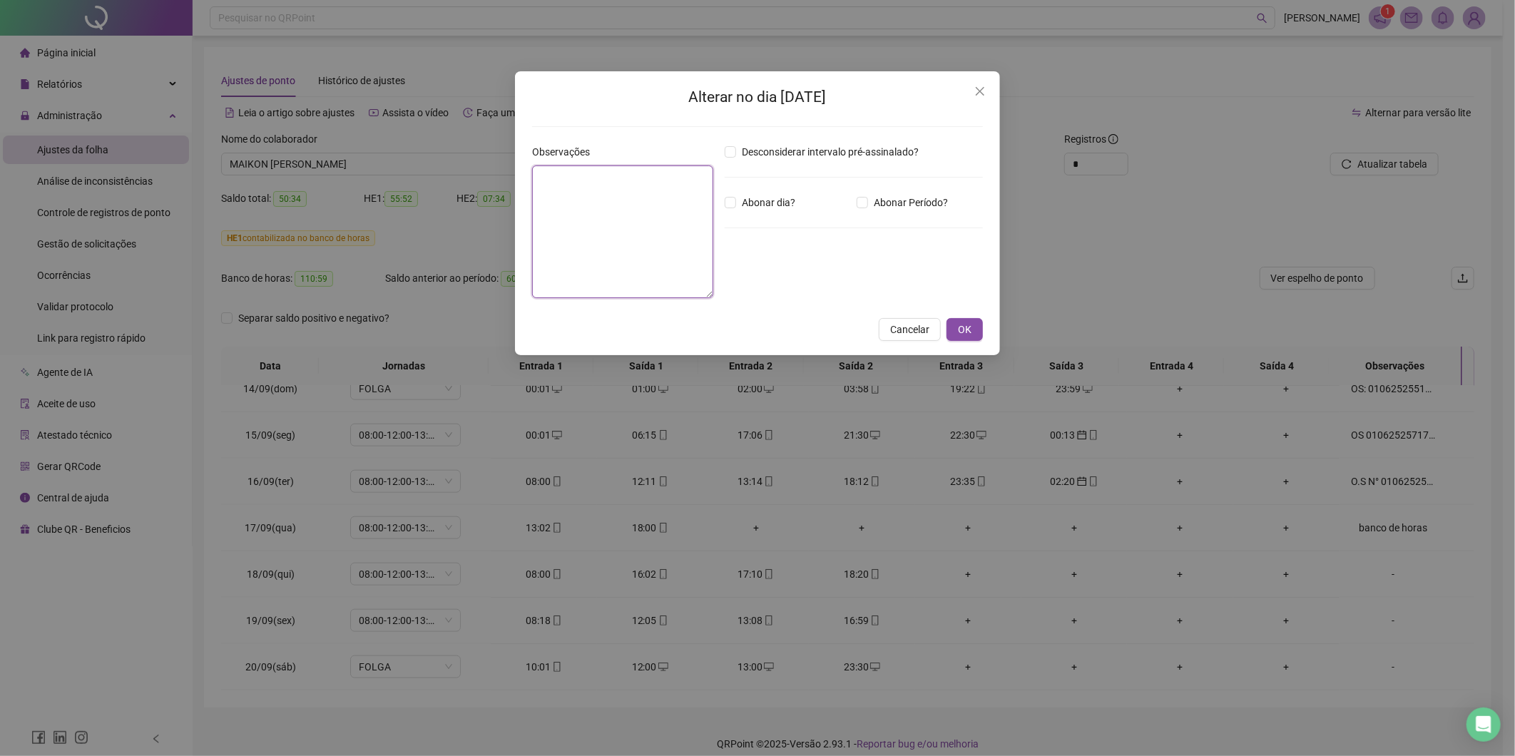
click at [607, 188] on textarea at bounding box center [622, 231] width 181 height 133
paste textarea "**********"
type textarea "**********"
click at [964, 330] on span "OK" at bounding box center [965, 330] width 14 height 16
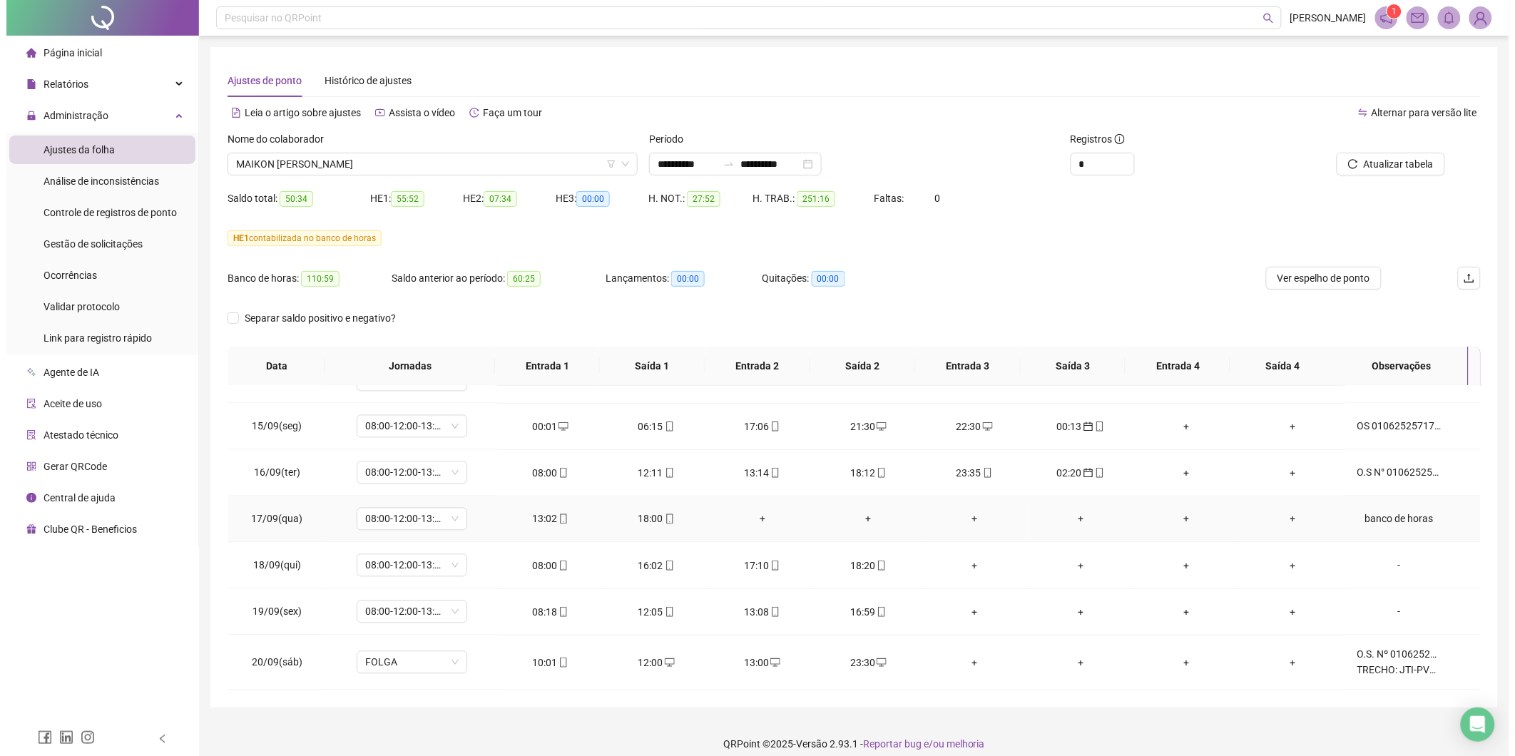
scroll to position [1143, 0]
click at [1384, 170] on span "Atualizar tabela" at bounding box center [1392, 164] width 70 height 16
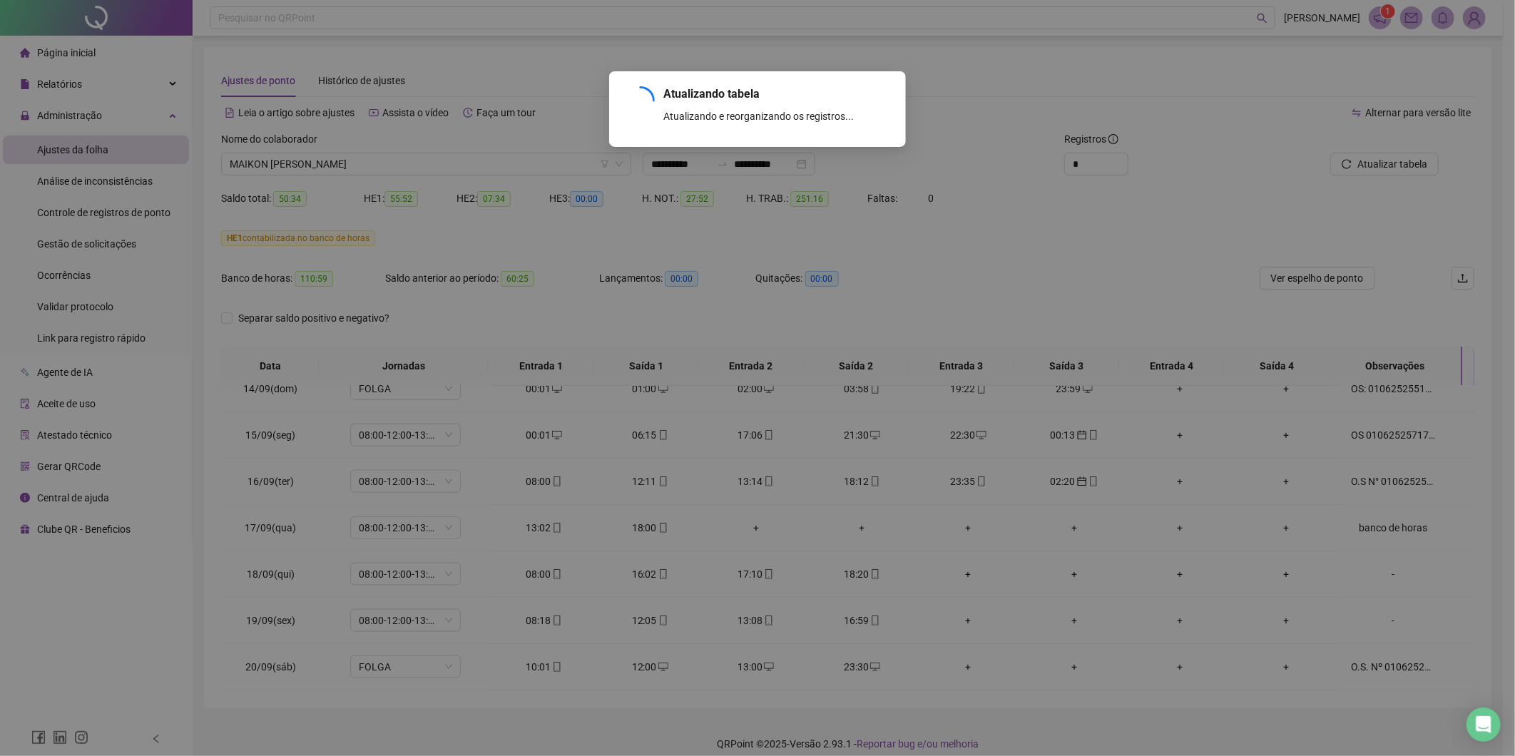
scroll to position [1135, 0]
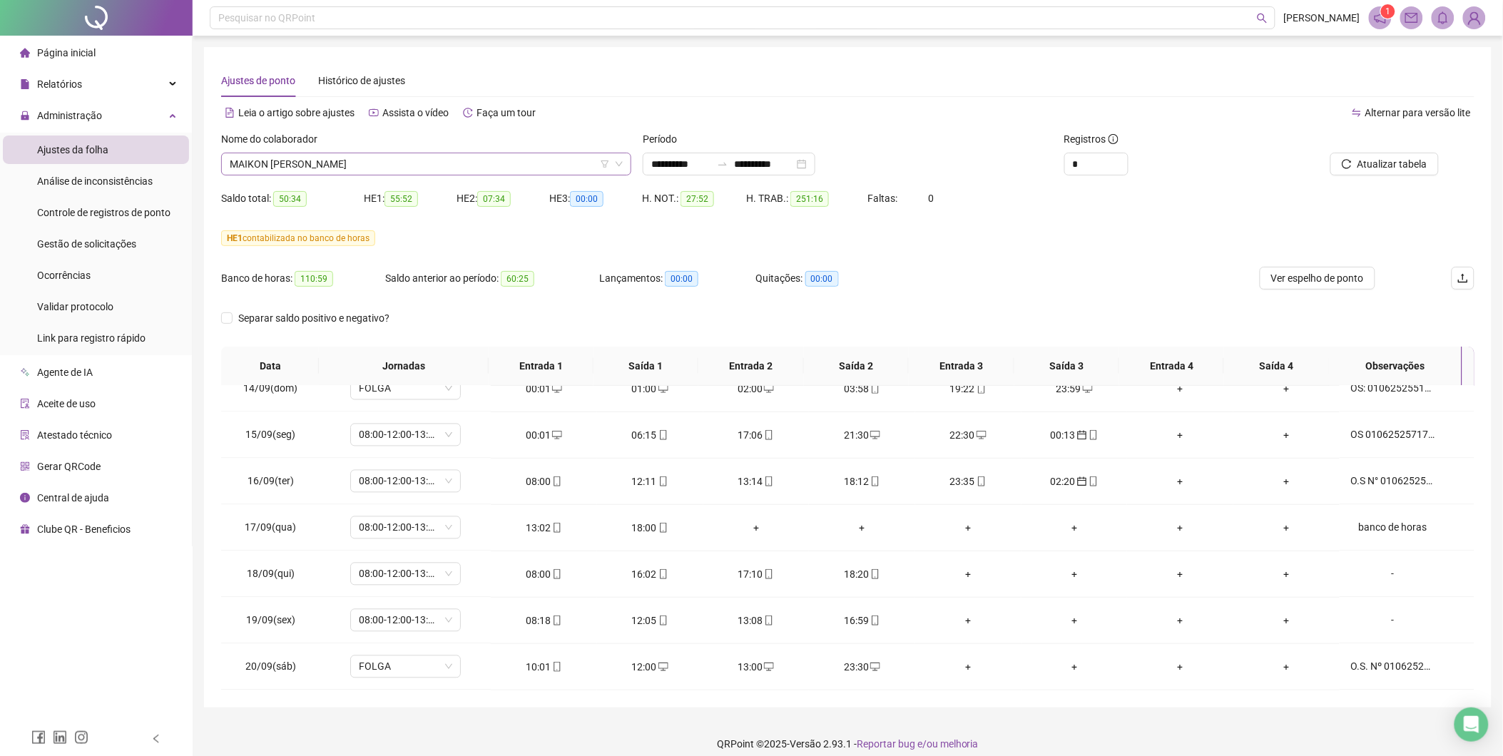
click at [564, 153] on div "MAIKON [PERSON_NAME]" at bounding box center [426, 164] width 410 height 23
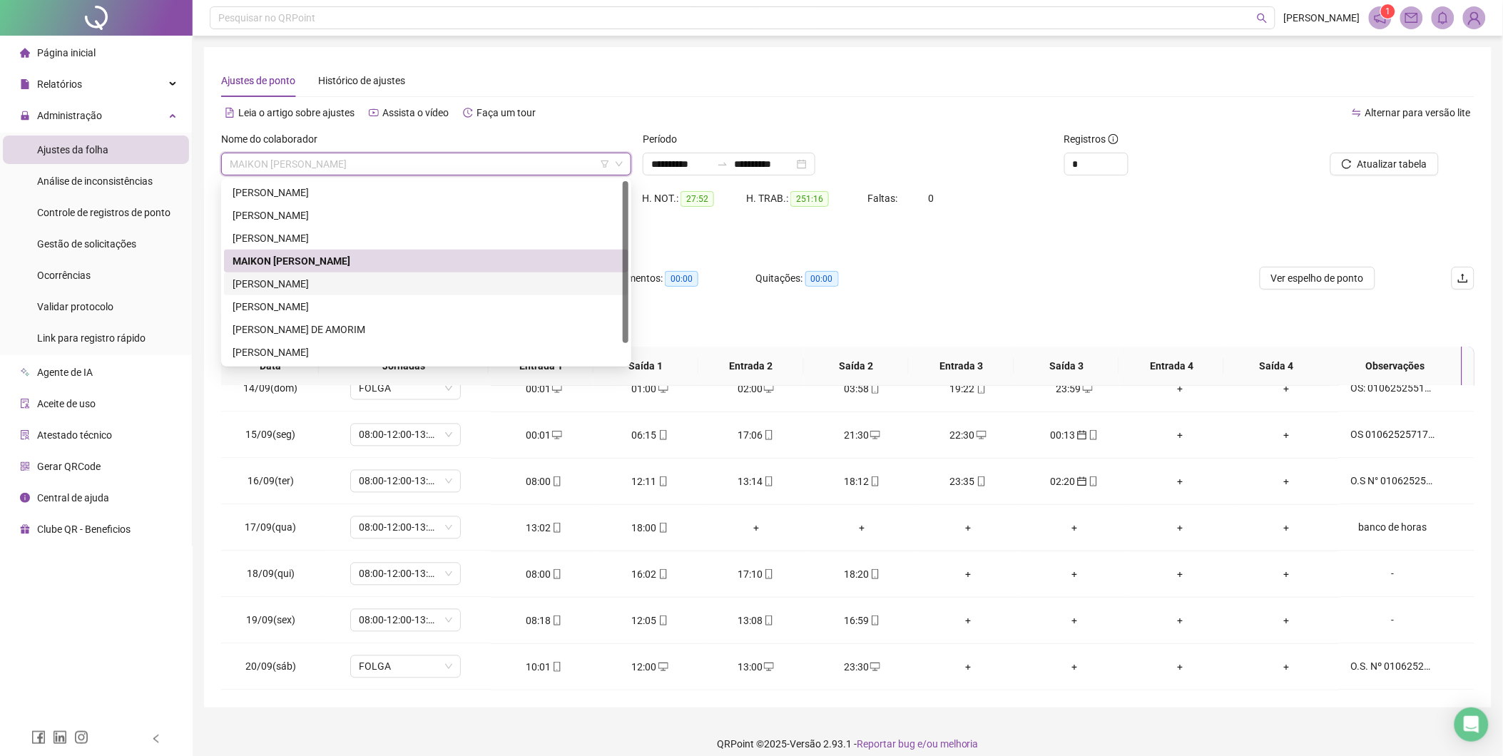
click at [371, 285] on div "[PERSON_NAME]" at bounding box center [426, 284] width 387 height 16
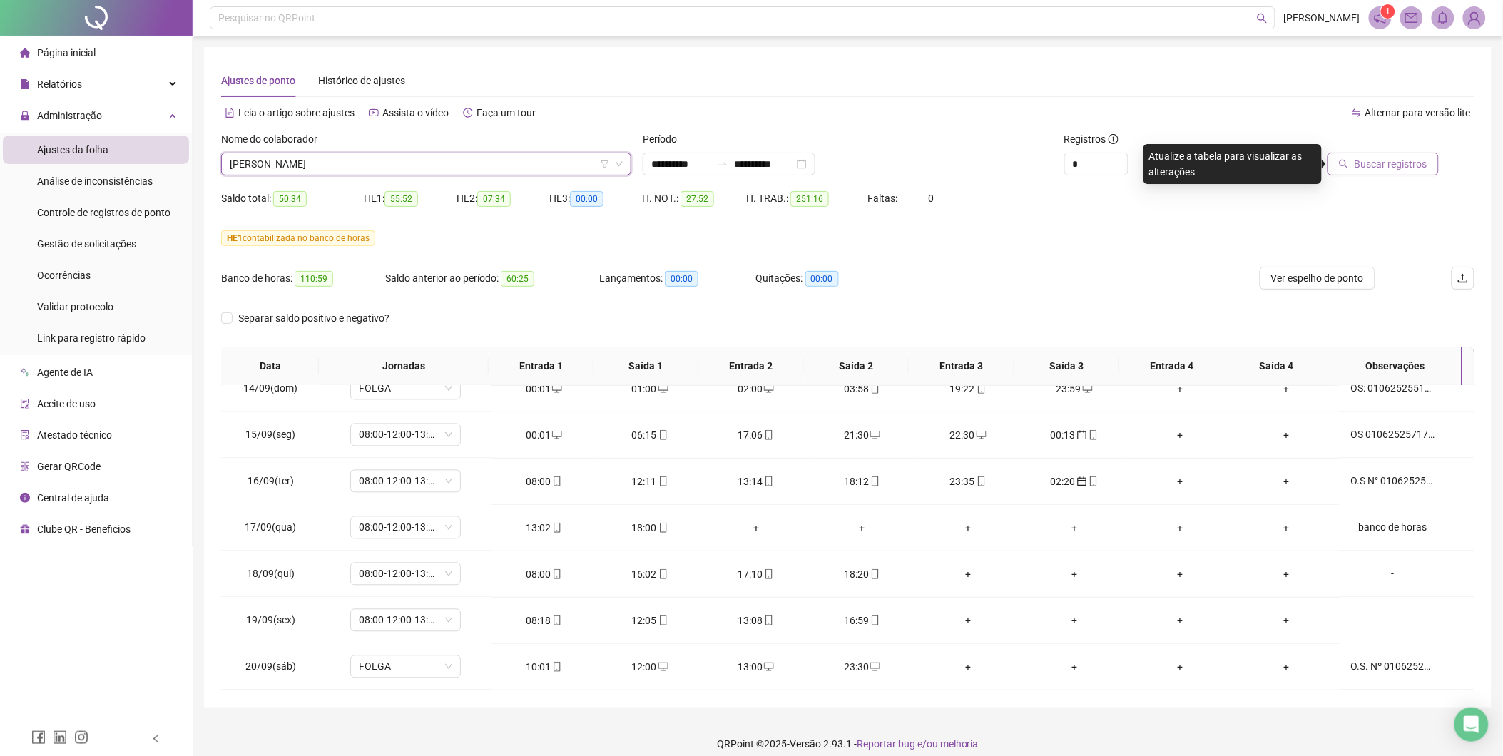
click at [1360, 168] on span "Buscar registros" at bounding box center [1391, 164] width 73 height 16
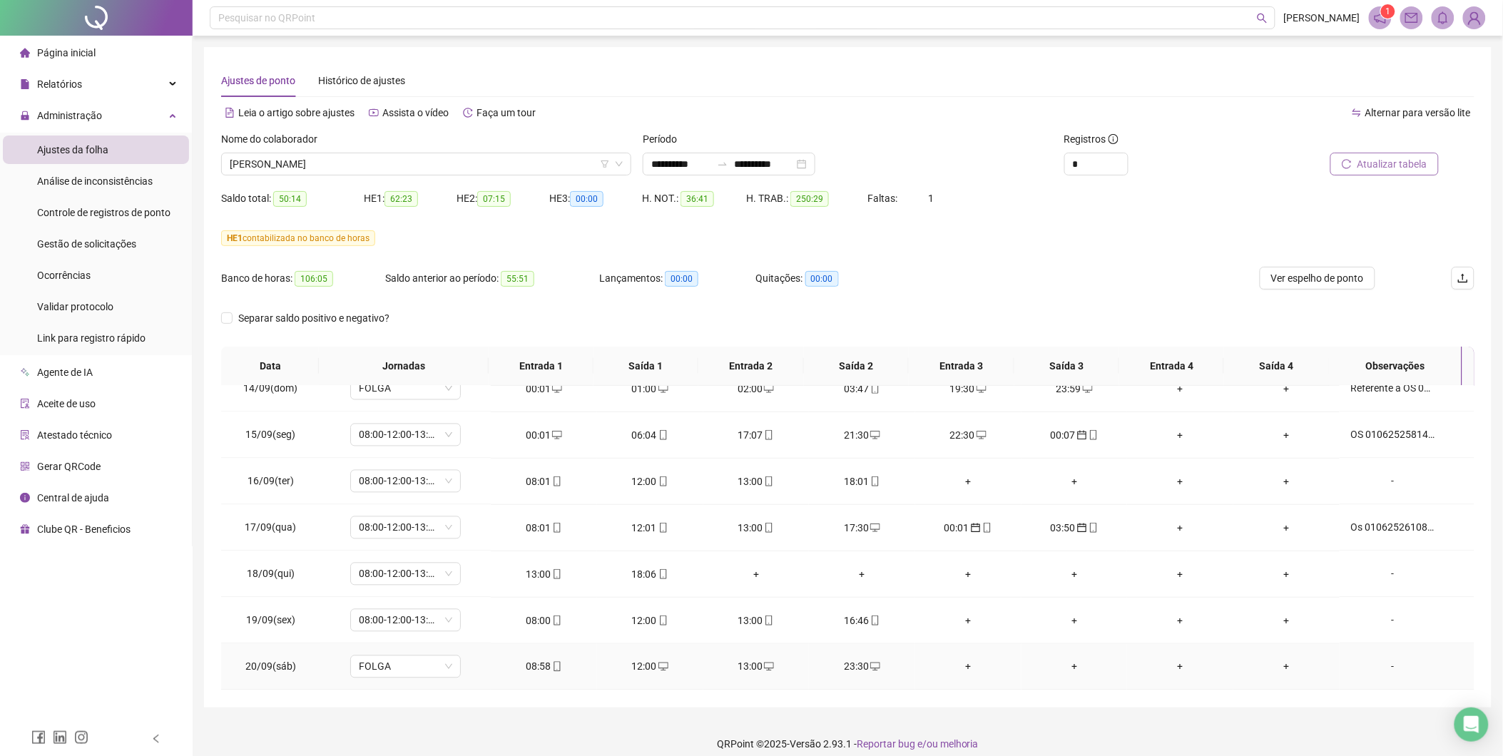
drag, startPoint x: 1390, startPoint y: 668, endPoint x: 1359, endPoint y: 668, distance: 30.7
click at [1388, 668] on div "-" at bounding box center [1393, 667] width 84 height 16
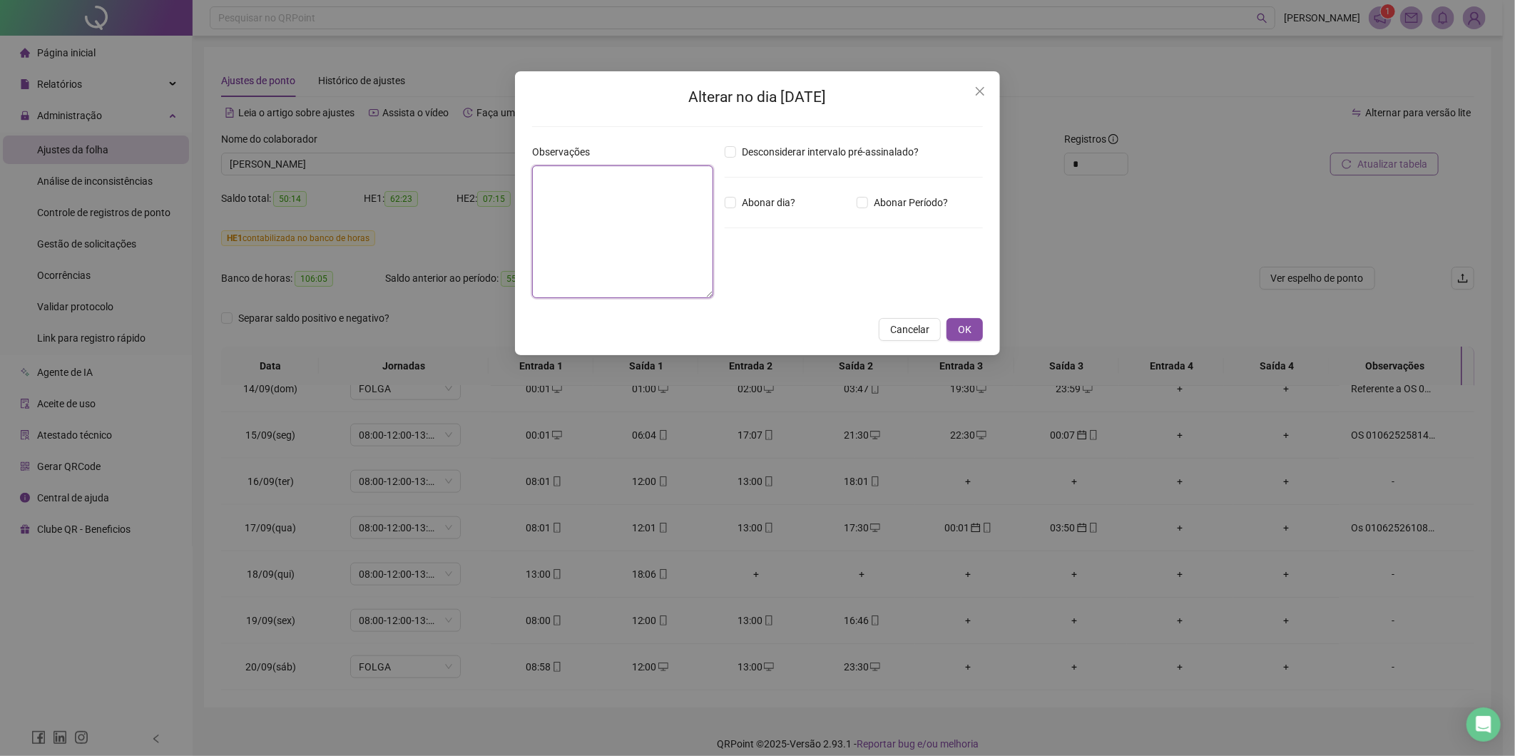
click at [656, 201] on textarea at bounding box center [622, 231] width 181 height 133
paste textarea "**********"
type textarea "**********"
click at [960, 328] on span "OK" at bounding box center [965, 330] width 14 height 16
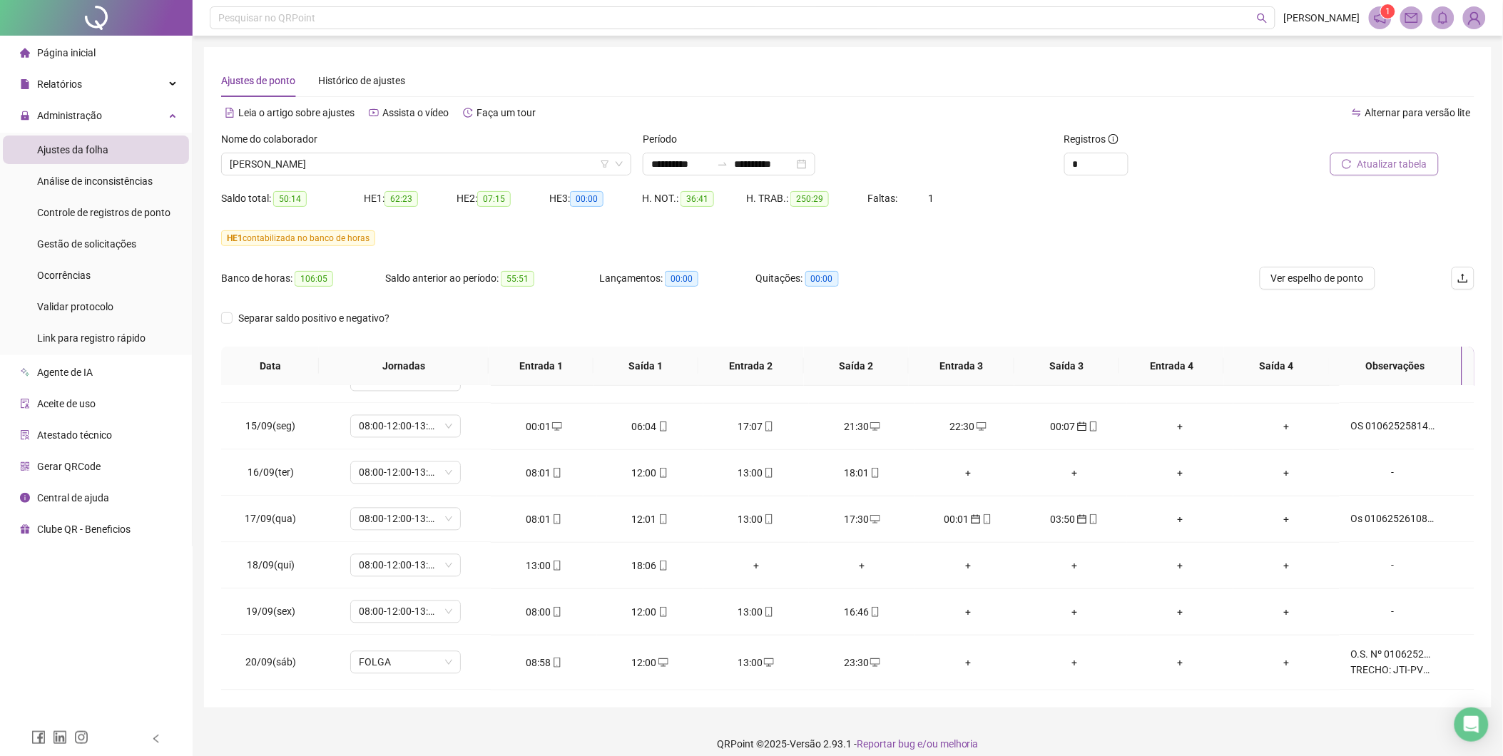
click at [1380, 171] on span "Atualizar tabela" at bounding box center [1392, 164] width 70 height 16
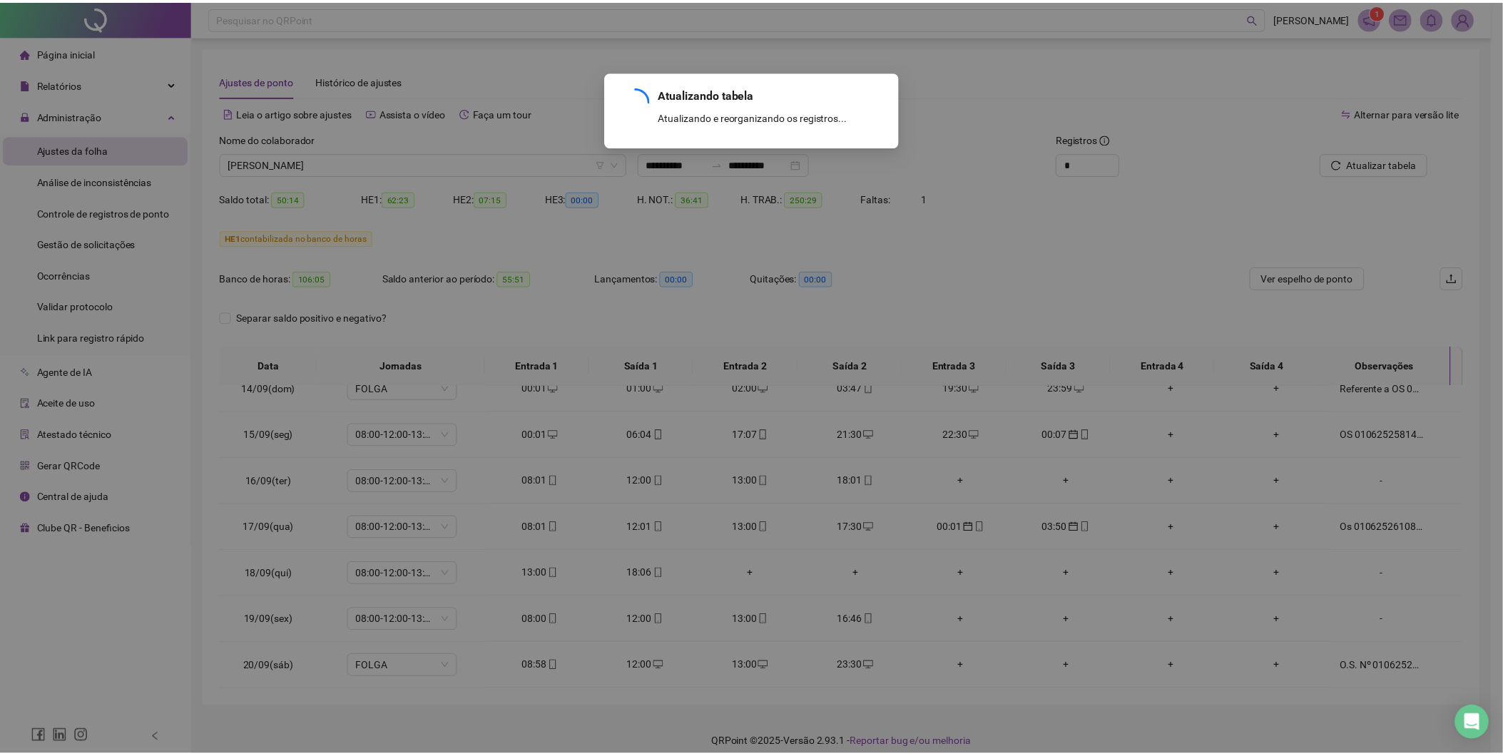
scroll to position [1135, 0]
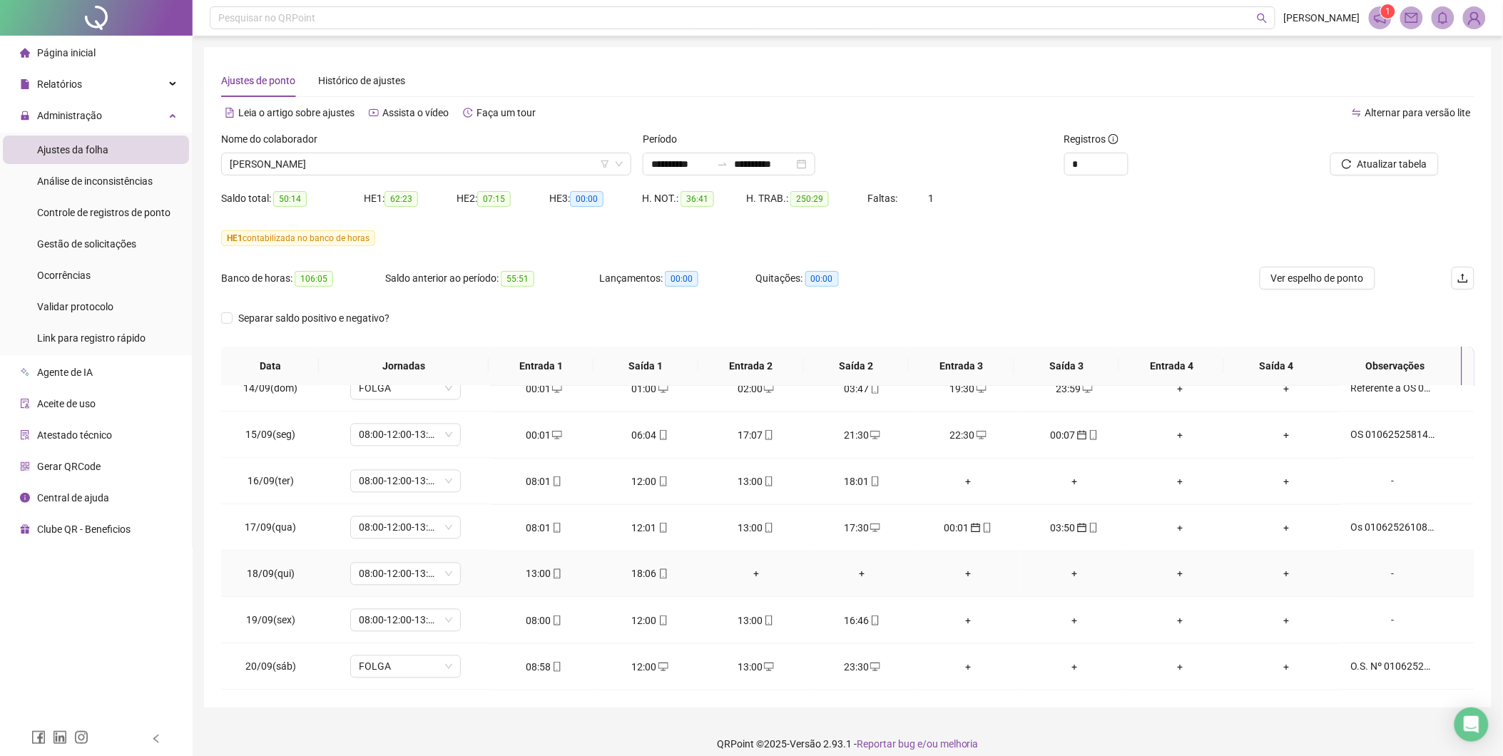
drag, startPoint x: 1385, startPoint y: 573, endPoint x: 1046, endPoint y: 514, distance: 344.1
click at [1385, 574] on div "-" at bounding box center [1393, 574] width 84 height 16
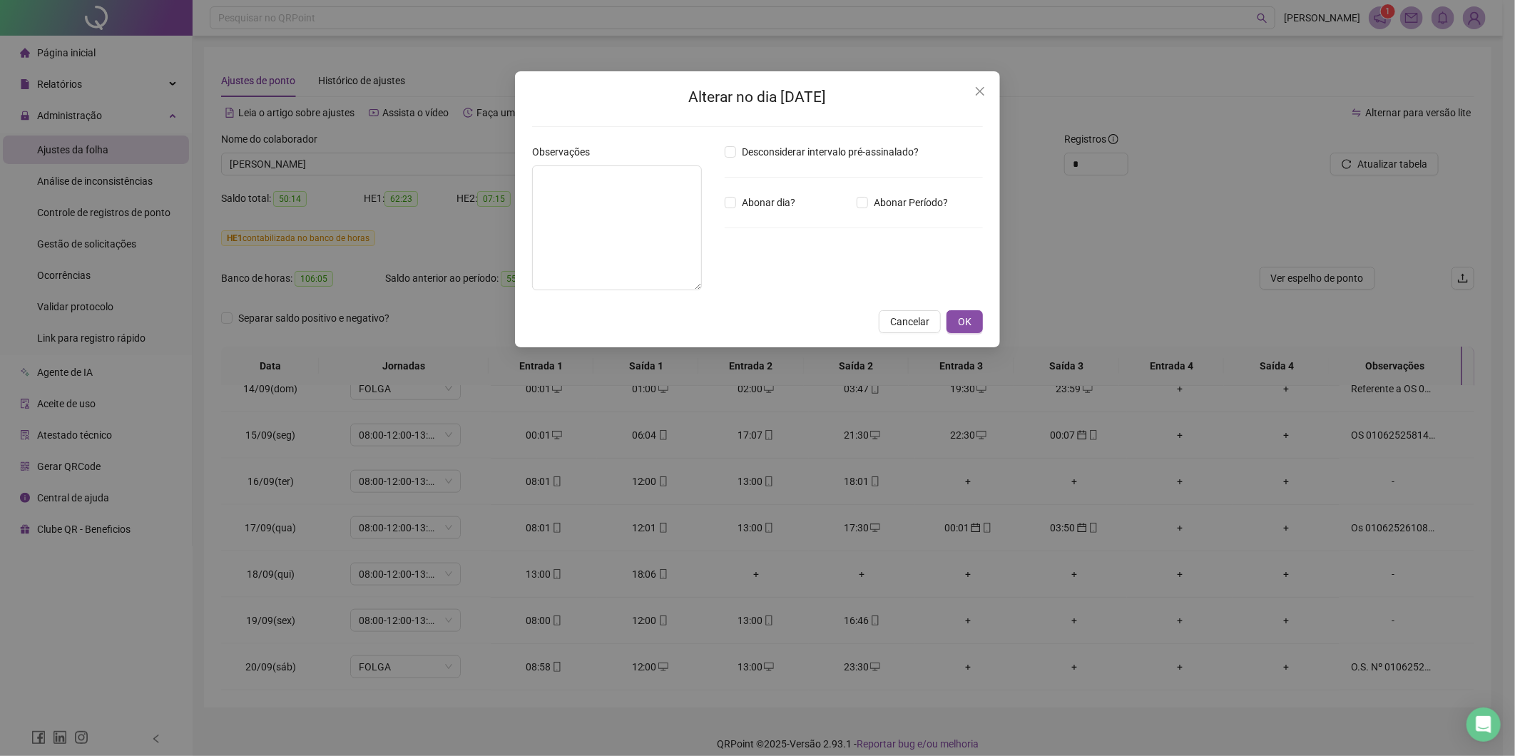
drag, startPoint x: 913, startPoint y: 332, endPoint x: 1270, endPoint y: 428, distance: 369.2
click at [924, 330] on span "Cancelar" at bounding box center [909, 322] width 39 height 16
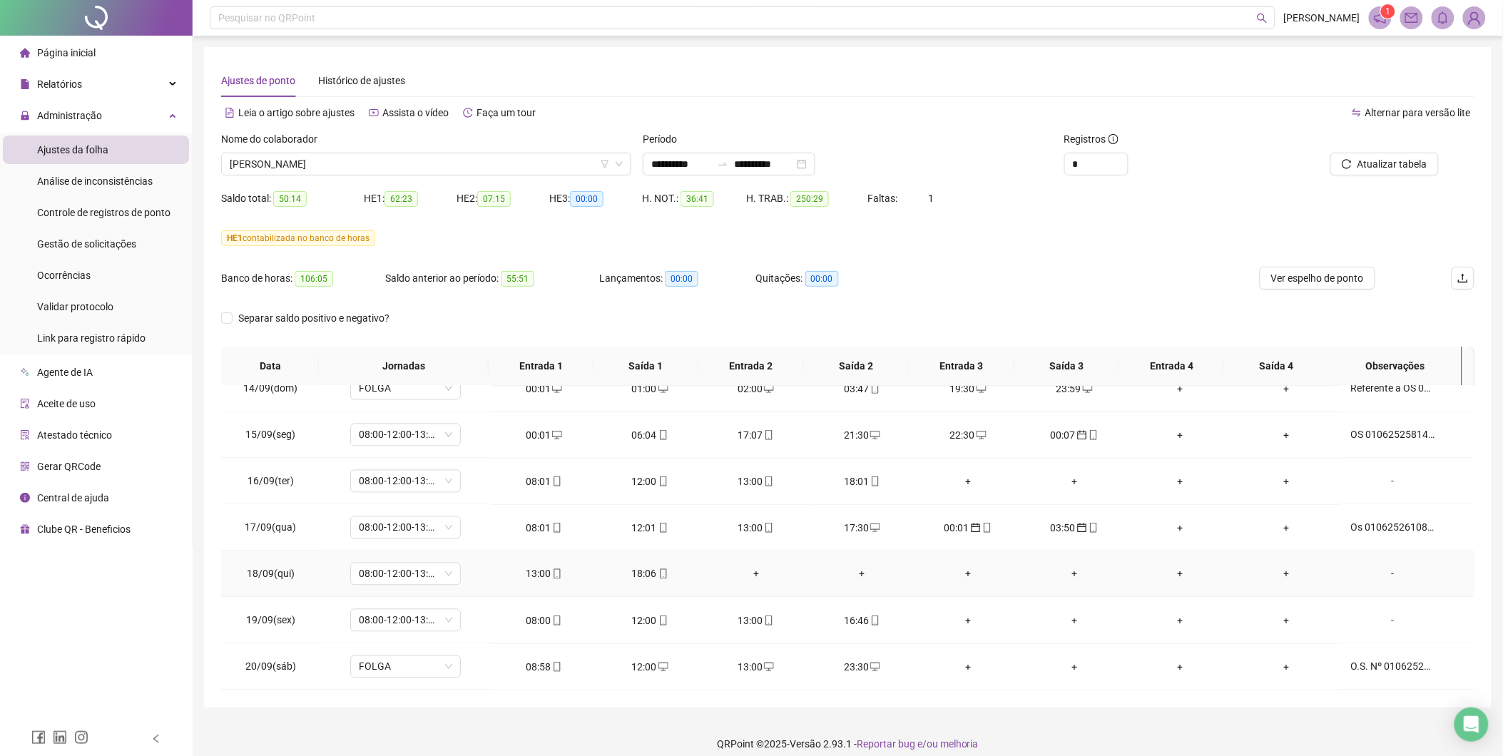
drag, startPoint x: 1384, startPoint y: 575, endPoint x: 1345, endPoint y: 573, distance: 39.3
click at [1384, 576] on div "-" at bounding box center [1393, 574] width 84 height 16
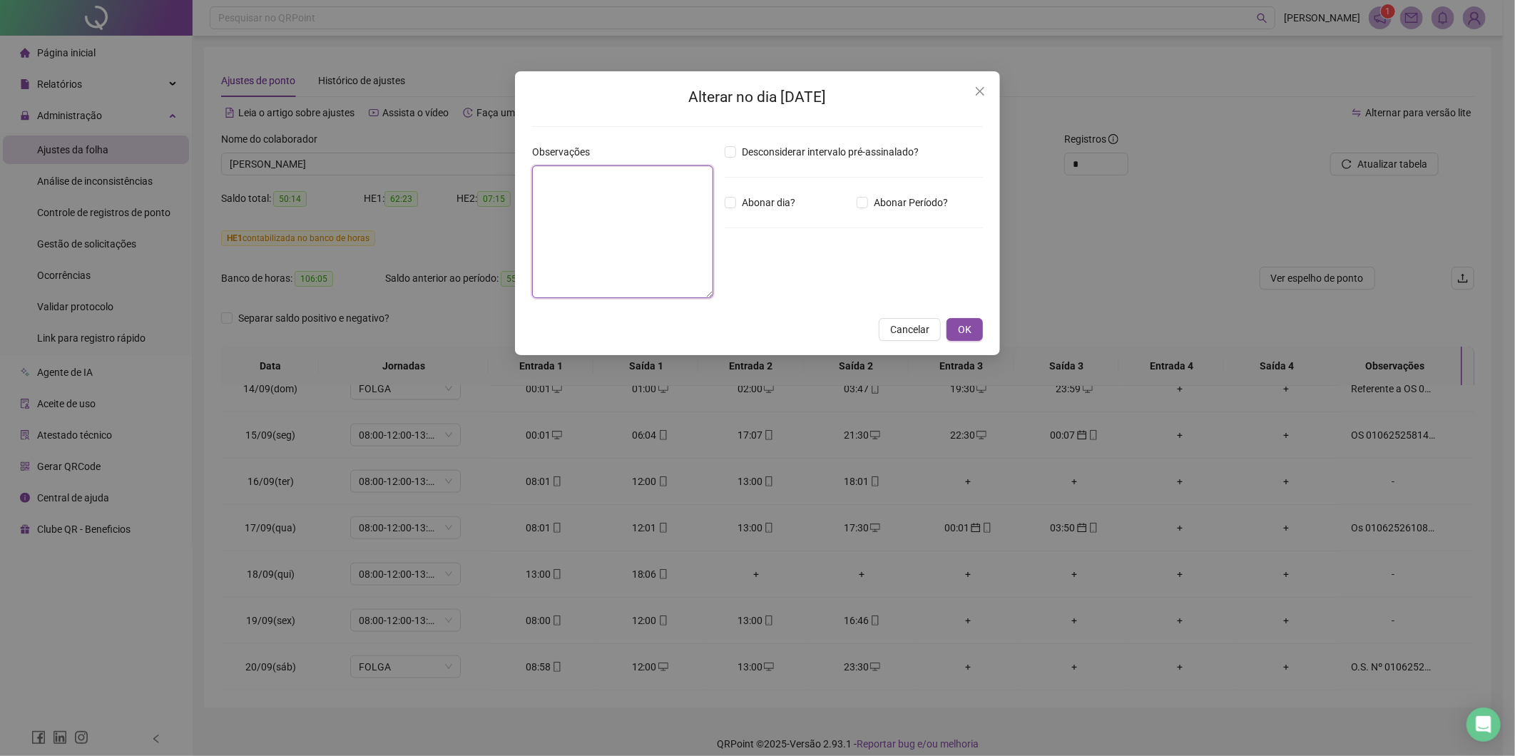
click at [623, 259] on textarea at bounding box center [622, 231] width 181 height 133
type textarea "**********"
click at [968, 333] on span "OK" at bounding box center [965, 330] width 14 height 16
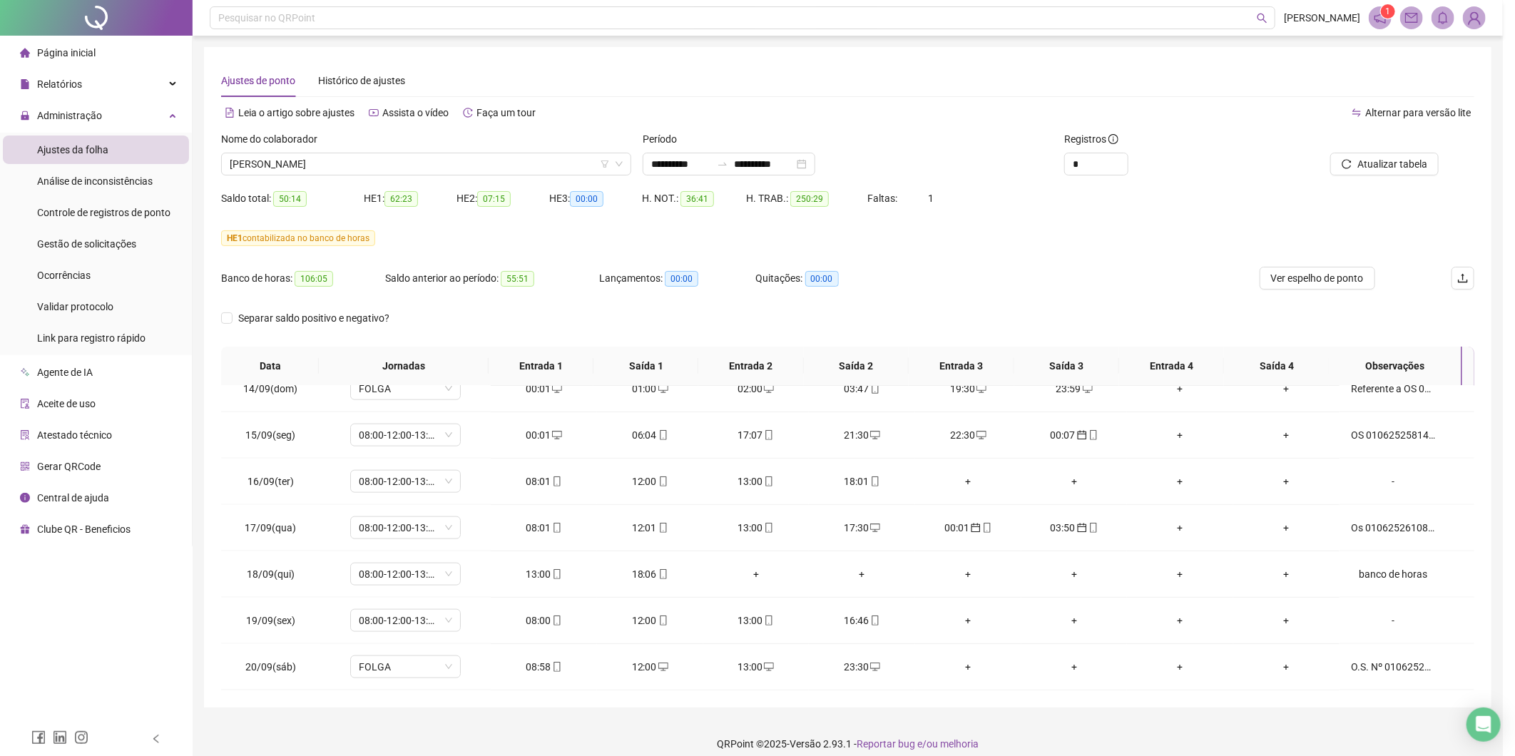
click at [967, 330] on div "**********" at bounding box center [757, 378] width 1515 height 756
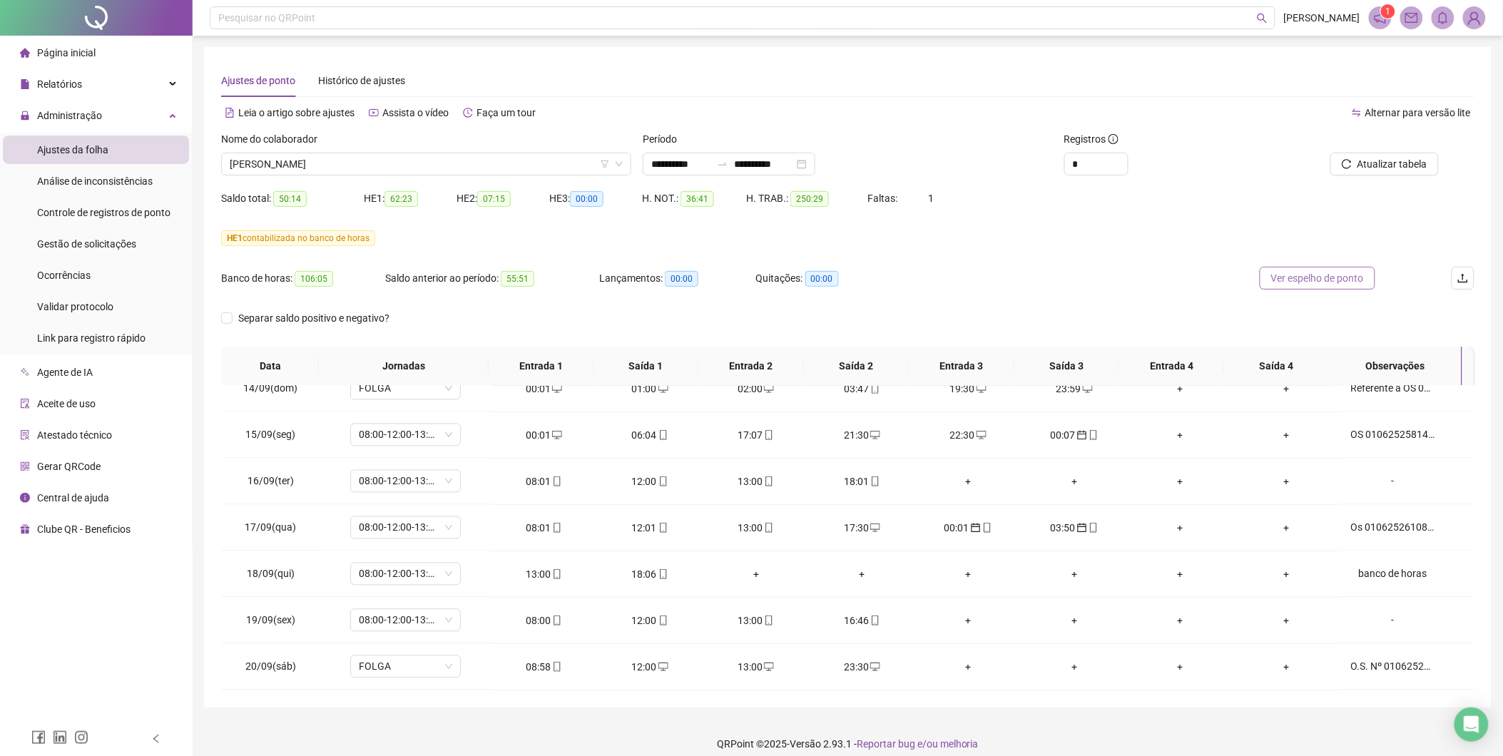
click at [1324, 280] on span "Ver espelho de ponto" at bounding box center [1317, 278] width 93 height 16
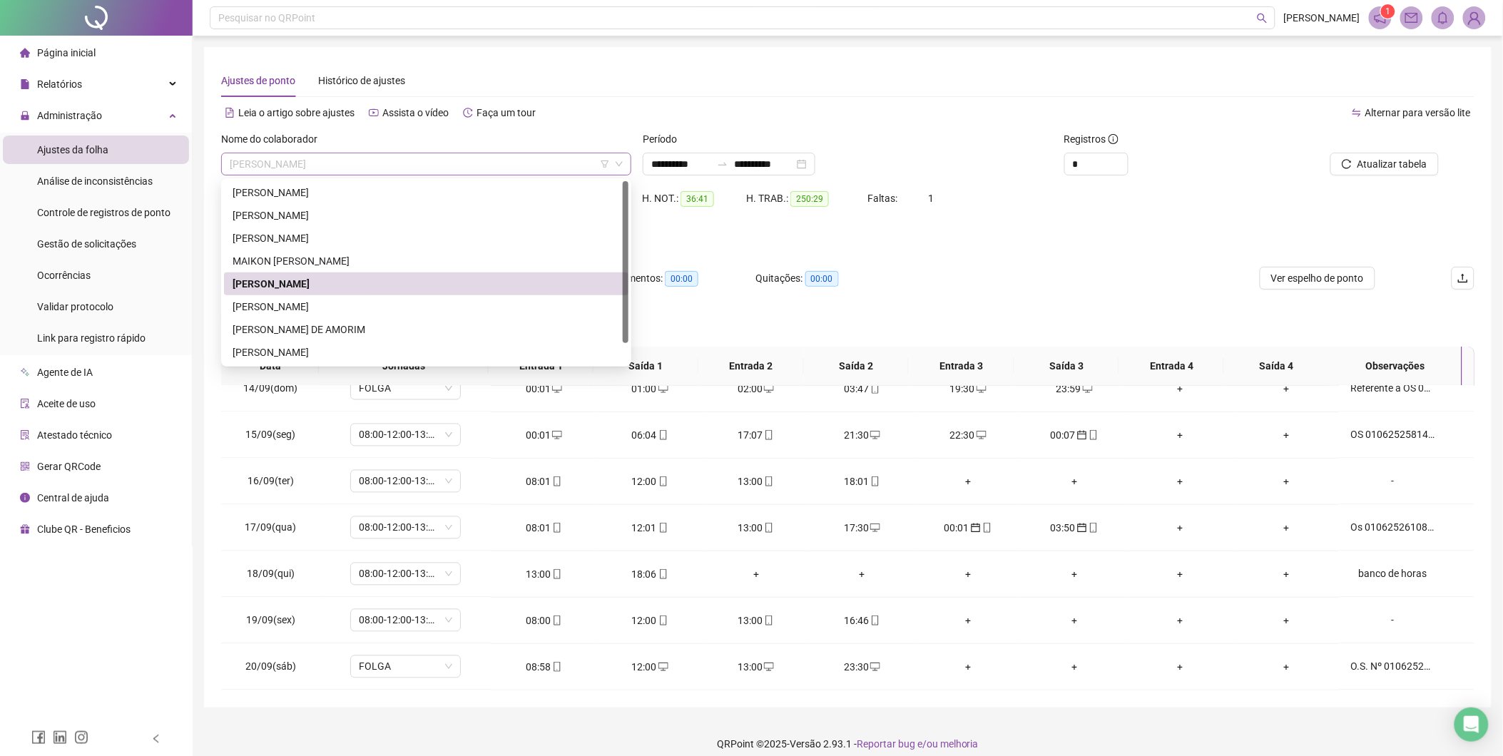
click at [564, 171] on span "[PERSON_NAME]" at bounding box center [426, 163] width 393 height 21
click at [280, 307] on div "[PERSON_NAME]" at bounding box center [426, 307] width 387 height 16
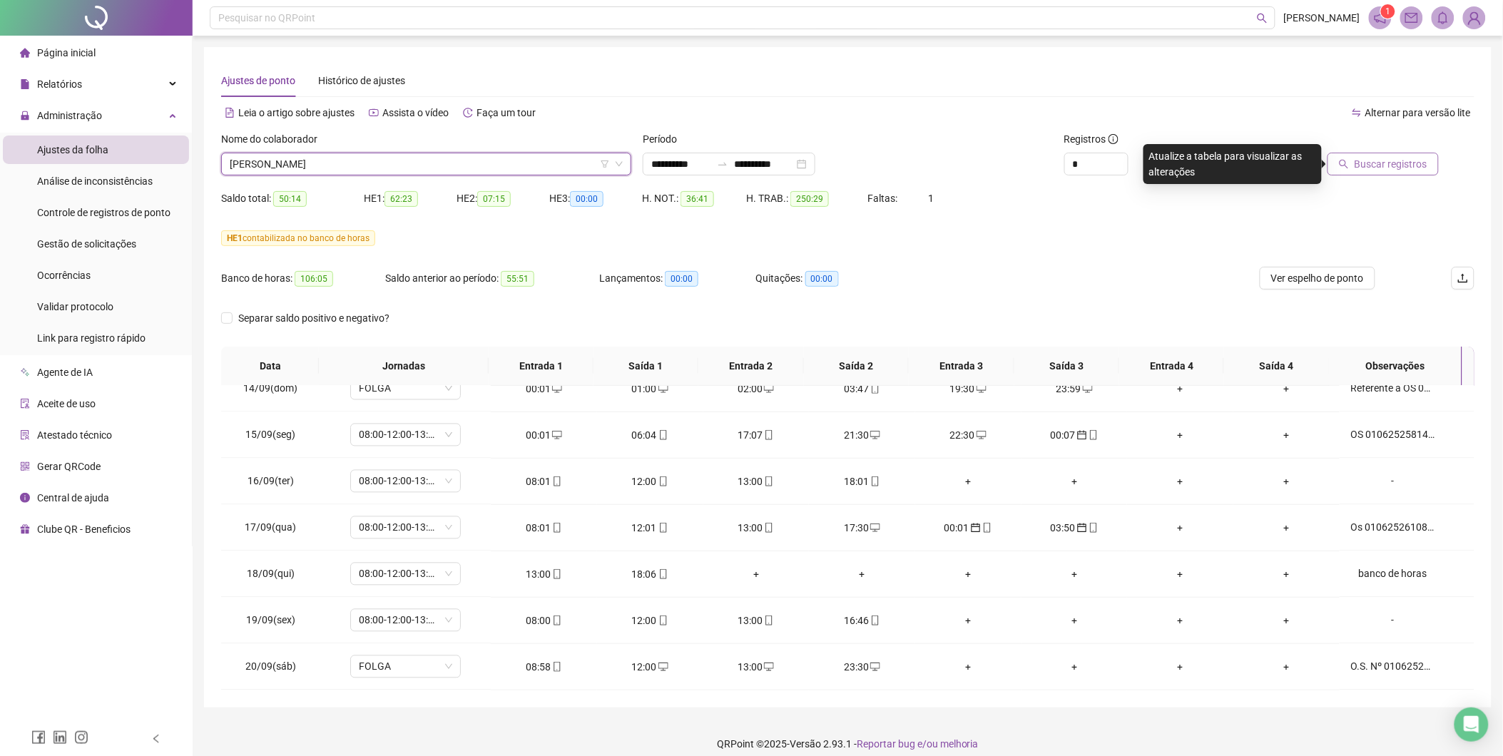
click at [1386, 160] on span "Buscar registros" at bounding box center [1391, 164] width 73 height 16
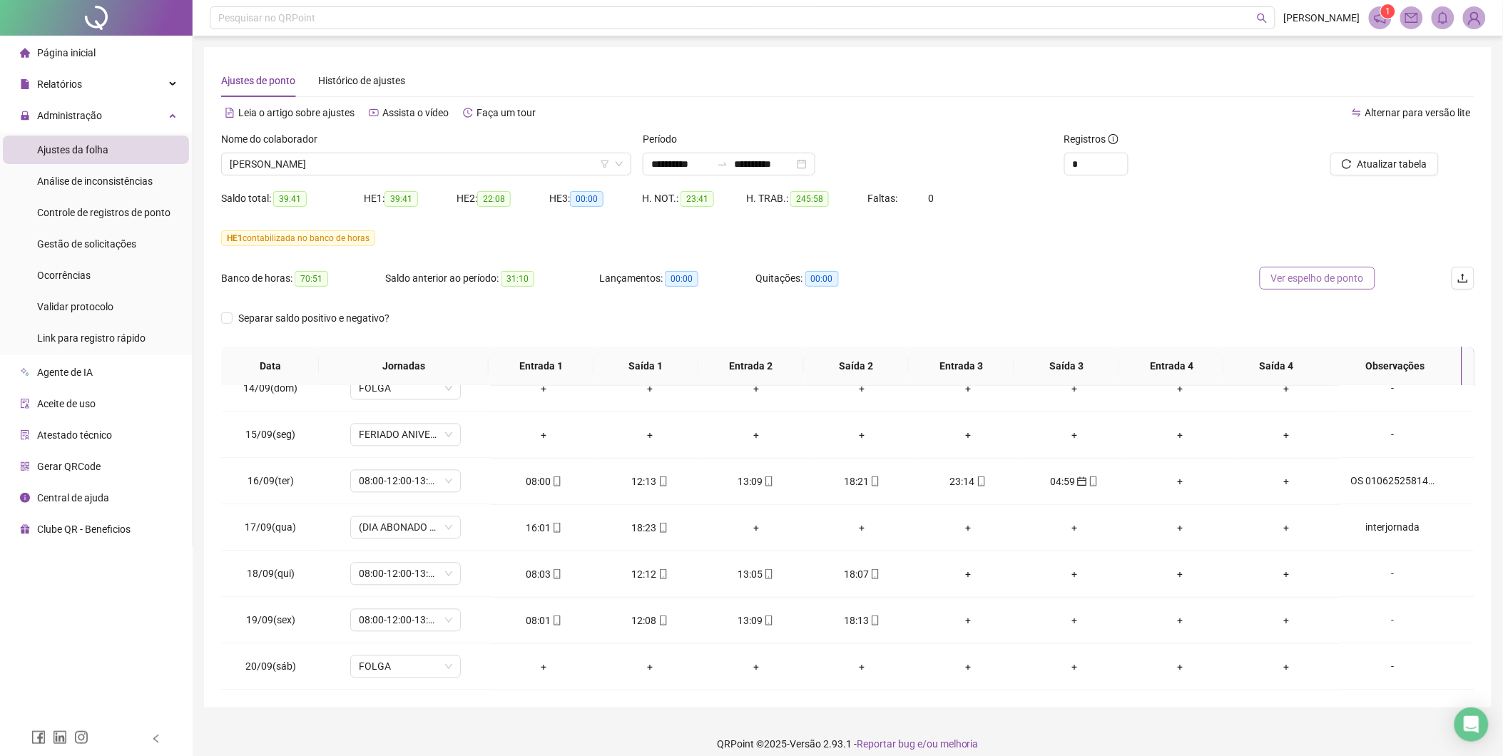
click at [1311, 280] on span "Ver espelho de ponto" at bounding box center [1317, 278] width 93 height 16
click at [581, 163] on span "[PERSON_NAME]" at bounding box center [426, 163] width 393 height 21
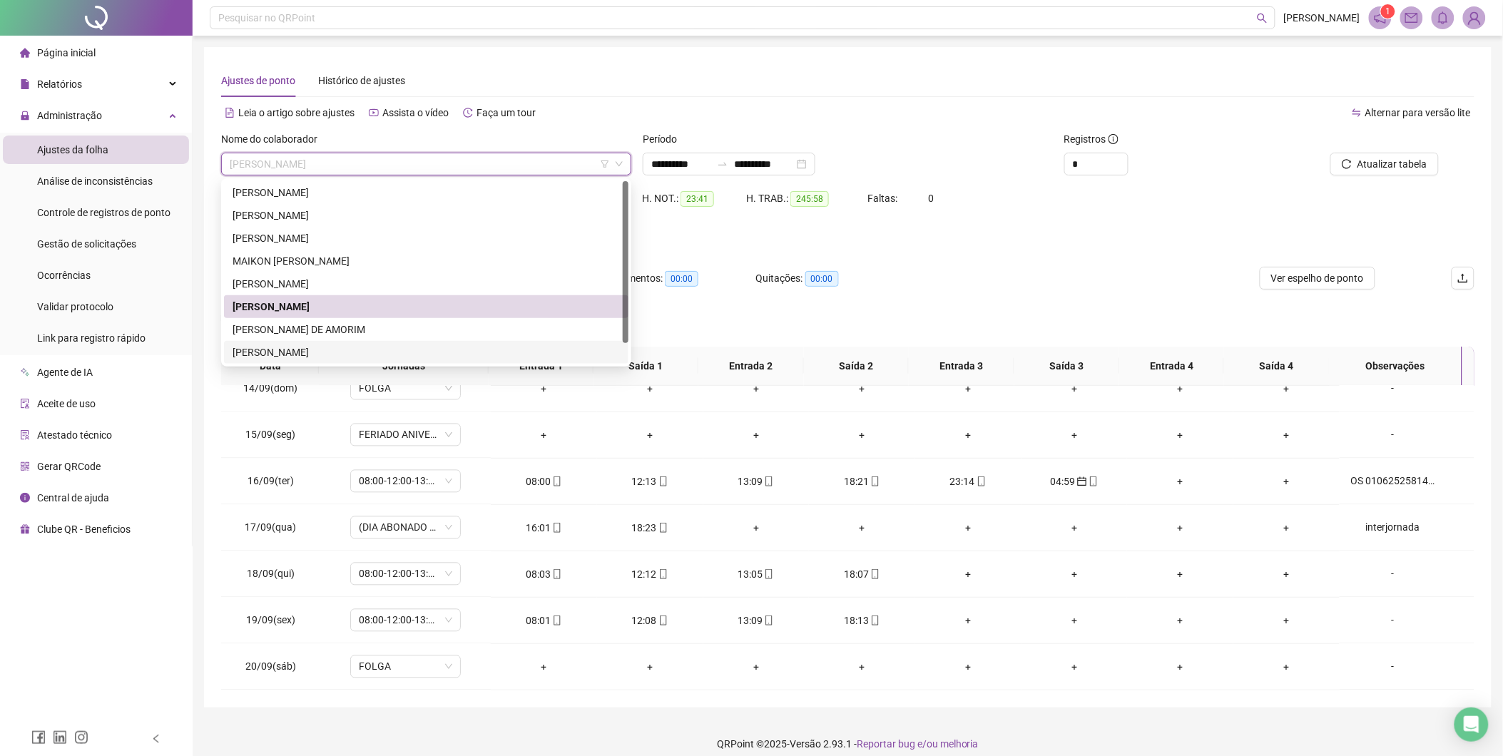
click at [322, 352] on div "[PERSON_NAME]" at bounding box center [426, 353] width 387 height 16
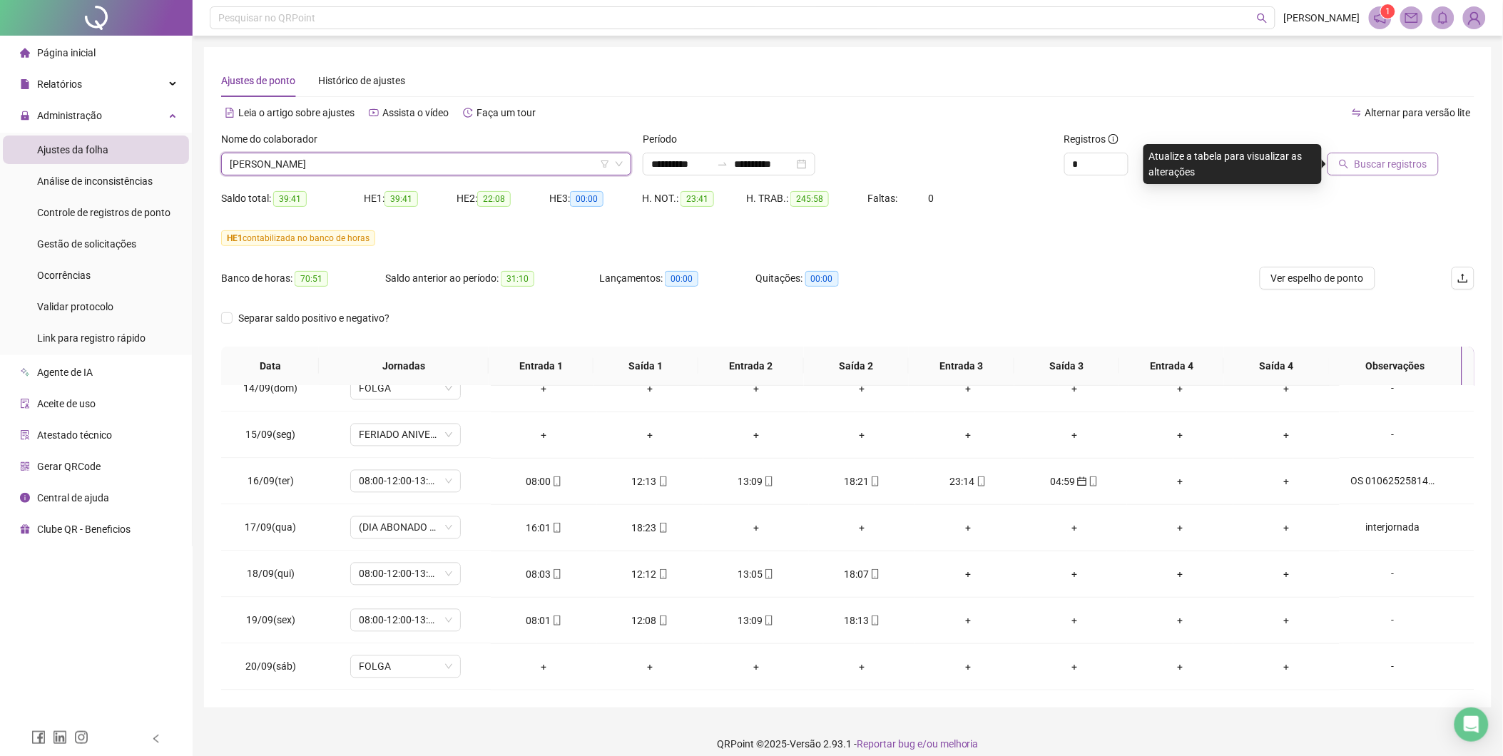
click at [1402, 162] on span "Buscar registros" at bounding box center [1391, 164] width 73 height 16
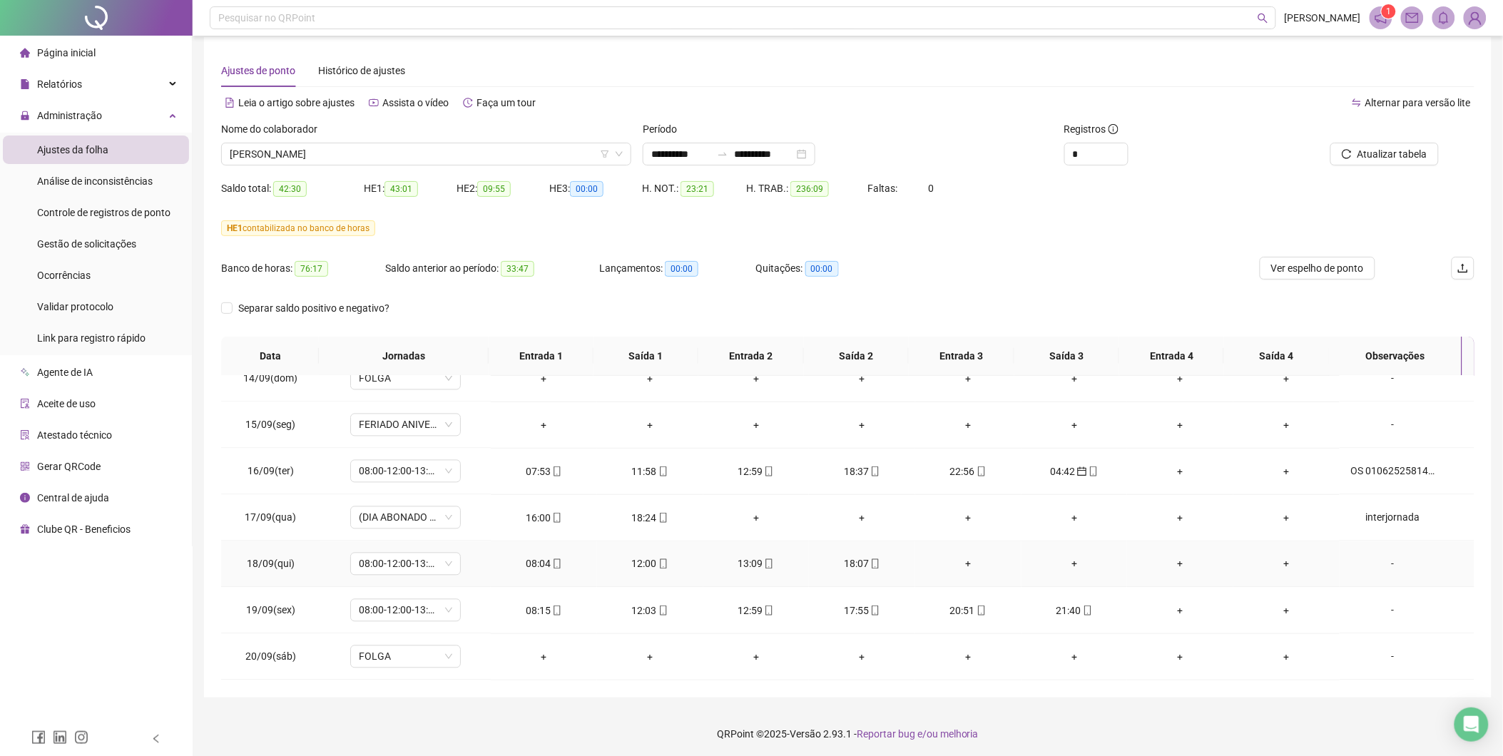
scroll to position [12, 0]
drag, startPoint x: 1387, startPoint y: 609, endPoint x: 1358, endPoint y: 605, distance: 28.9
click at [1387, 608] on div "-" at bounding box center [1393, 609] width 84 height 16
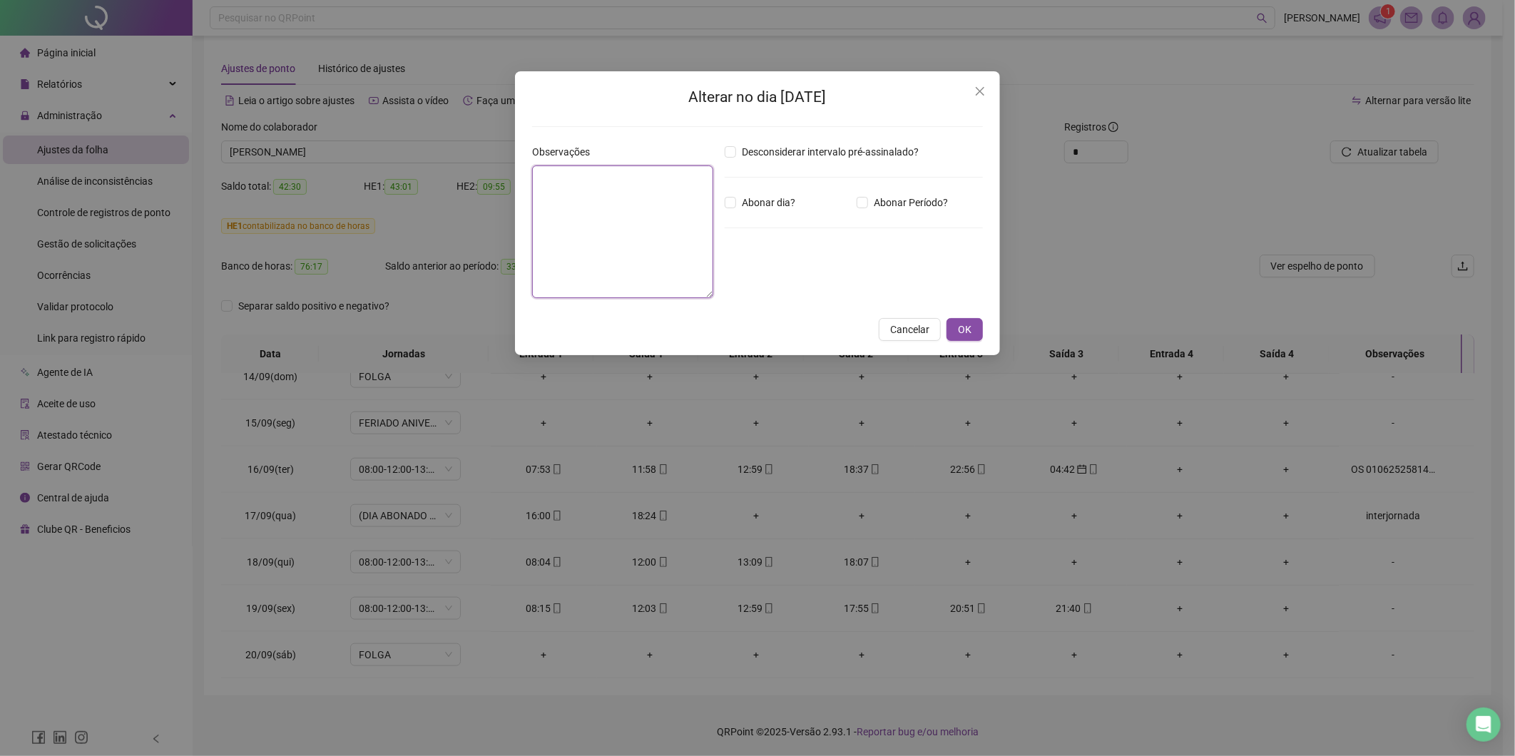
click at [643, 195] on textarea at bounding box center [622, 231] width 181 height 133
paste textarea "**********"
type textarea "**********"
click at [961, 332] on span "OK" at bounding box center [965, 330] width 14 height 16
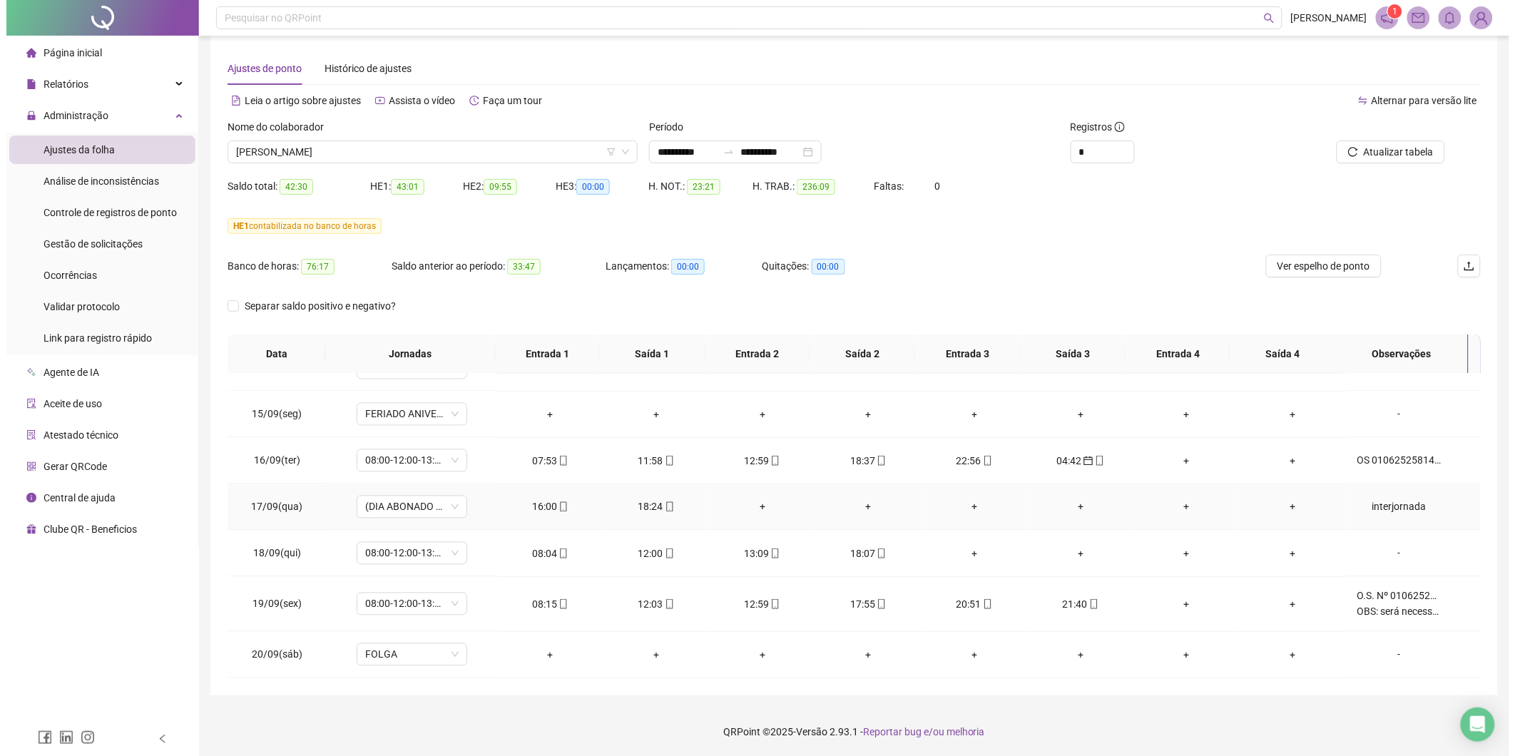
scroll to position [1143, 0]
click at [1373, 153] on span "Atualizar tabela" at bounding box center [1392, 152] width 70 height 16
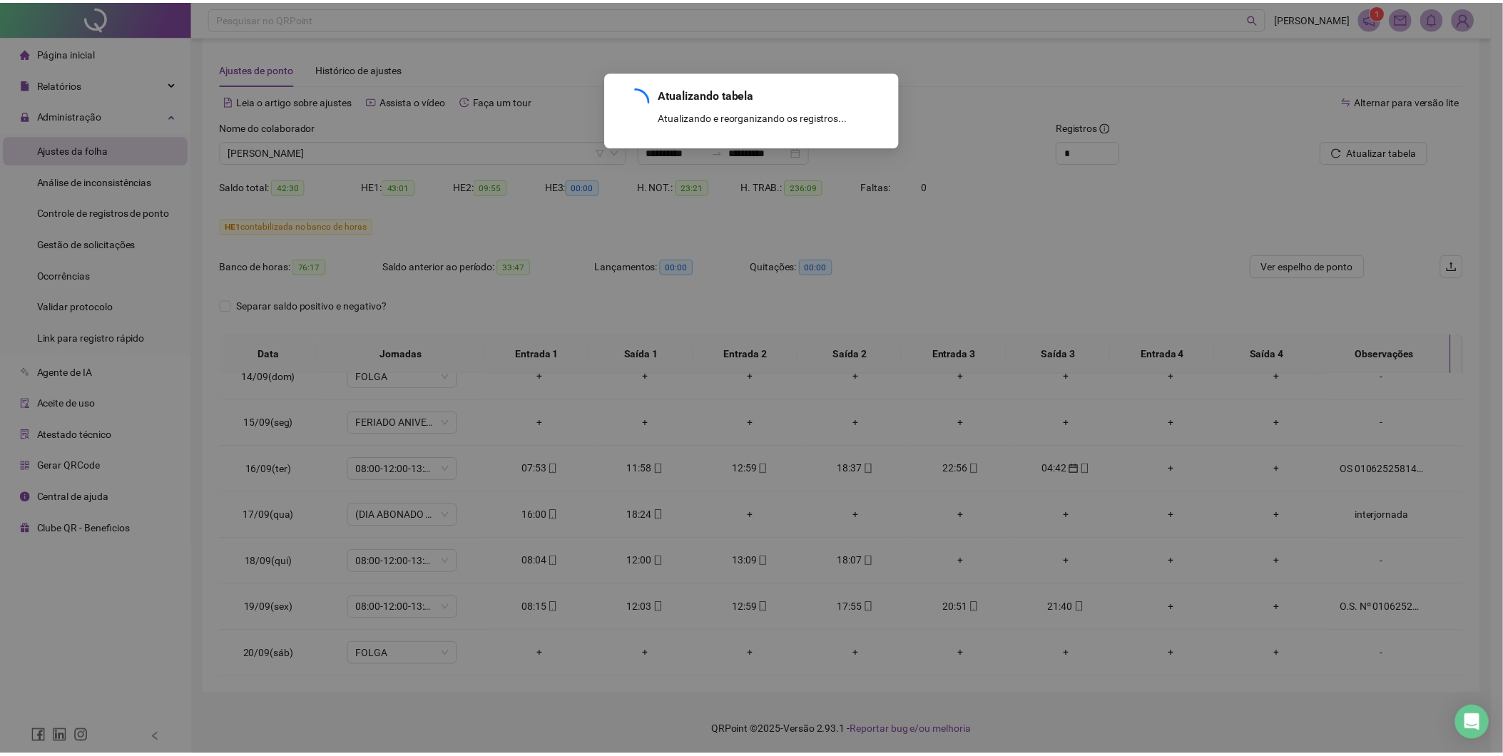
scroll to position [1135, 0]
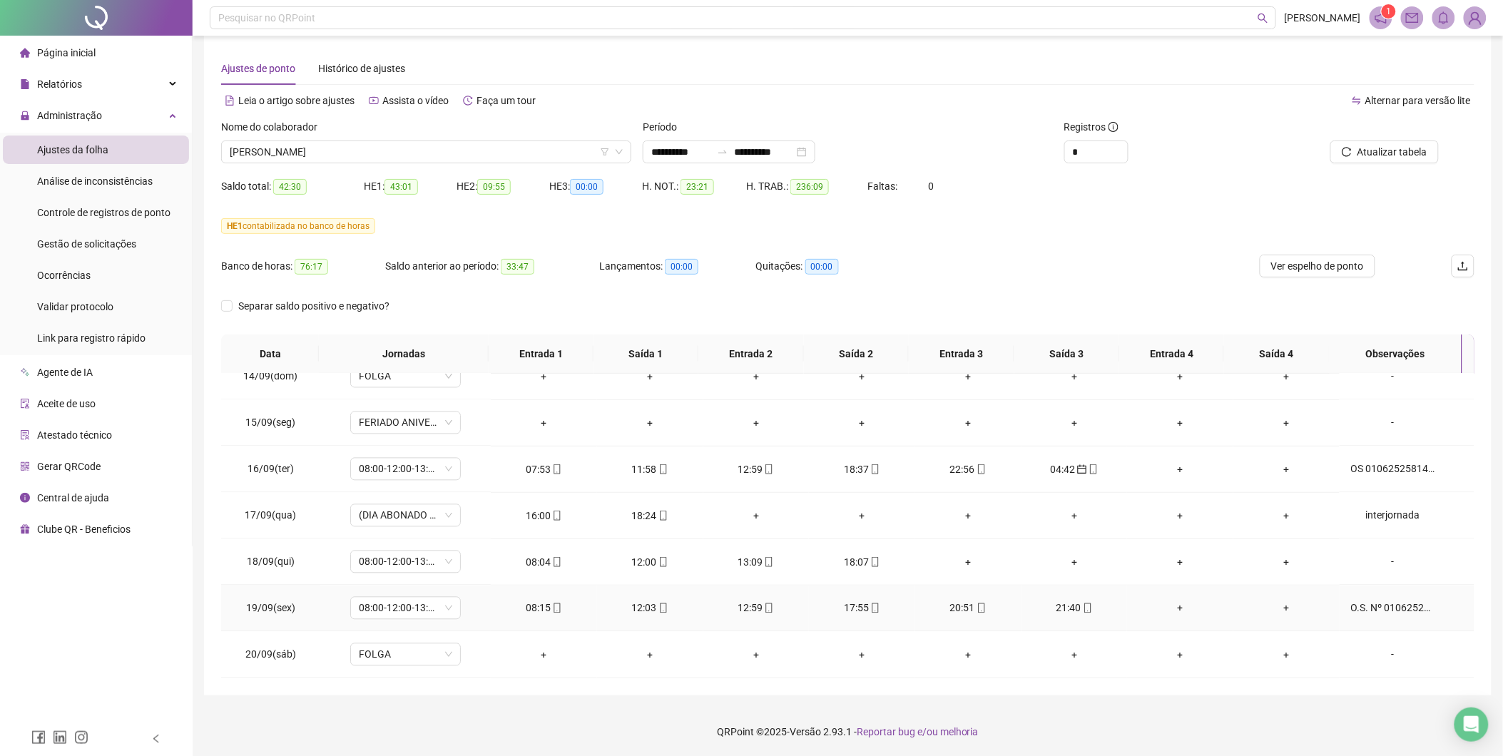
click at [1386, 608] on div "O.S. Nº 010625262203834659 | BAG-CEN OBS: será necessário verificação para chec…" at bounding box center [1393, 609] width 84 height 16
type textarea "**********"
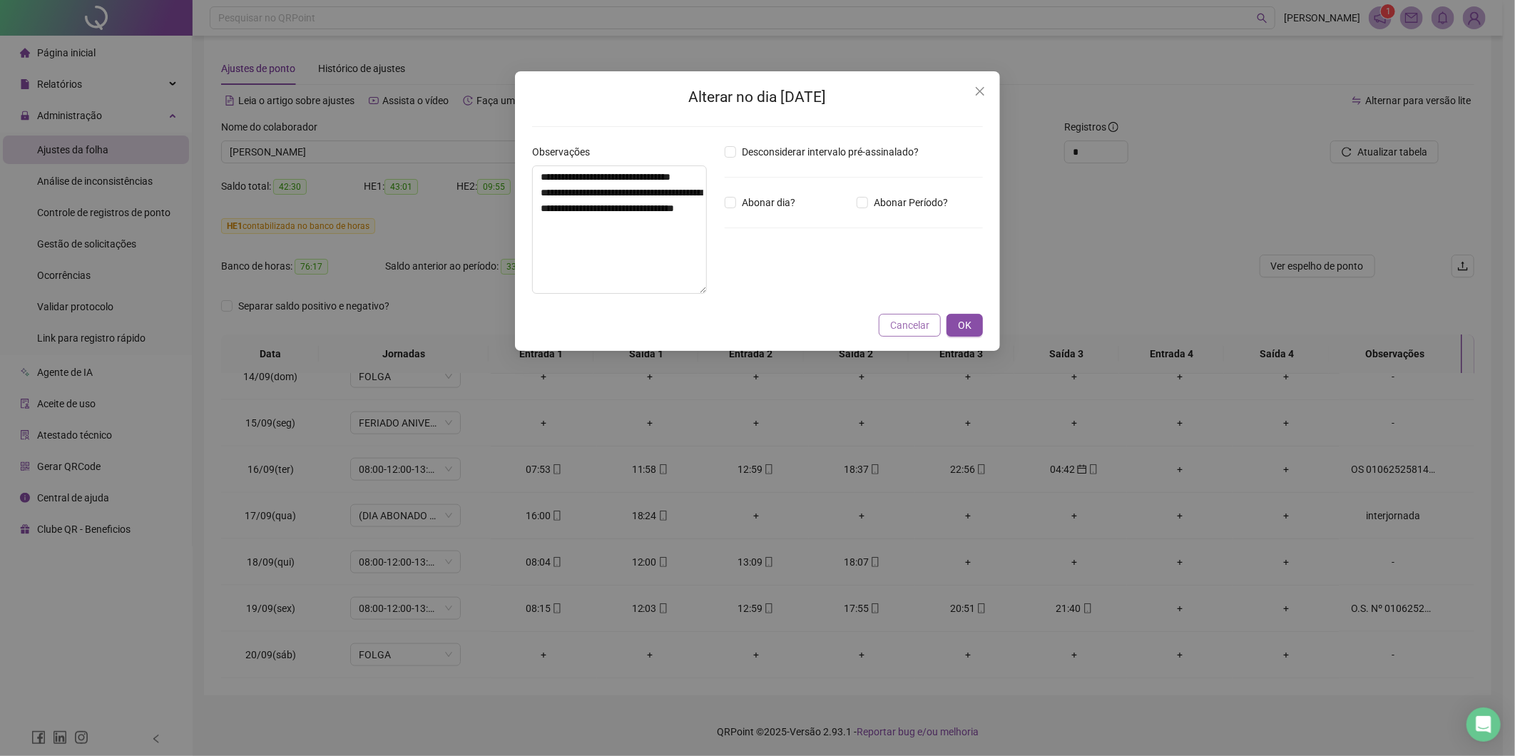
click at [896, 332] on span "Cancelar" at bounding box center [909, 325] width 39 height 16
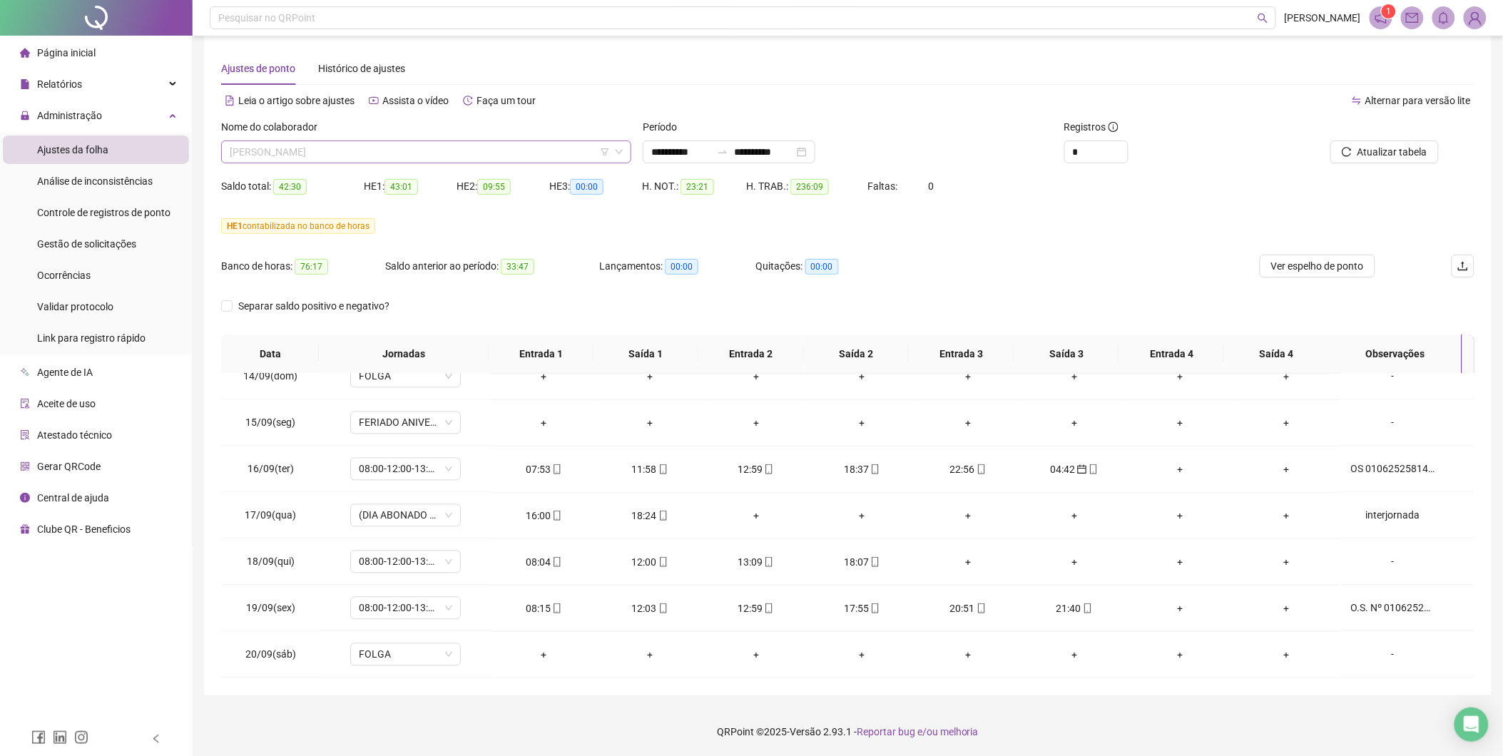
click at [565, 145] on span "[PERSON_NAME]" at bounding box center [426, 151] width 393 height 21
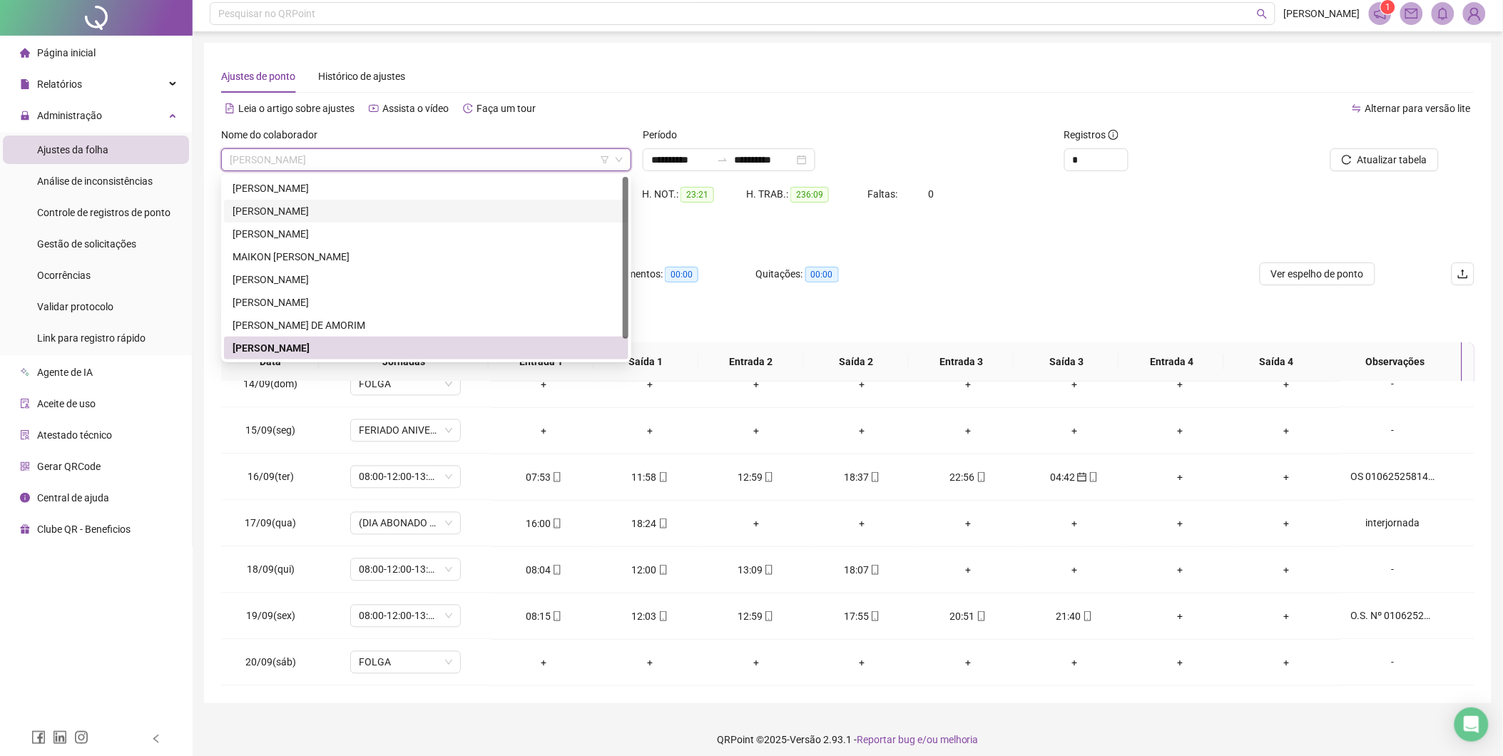
scroll to position [0, 0]
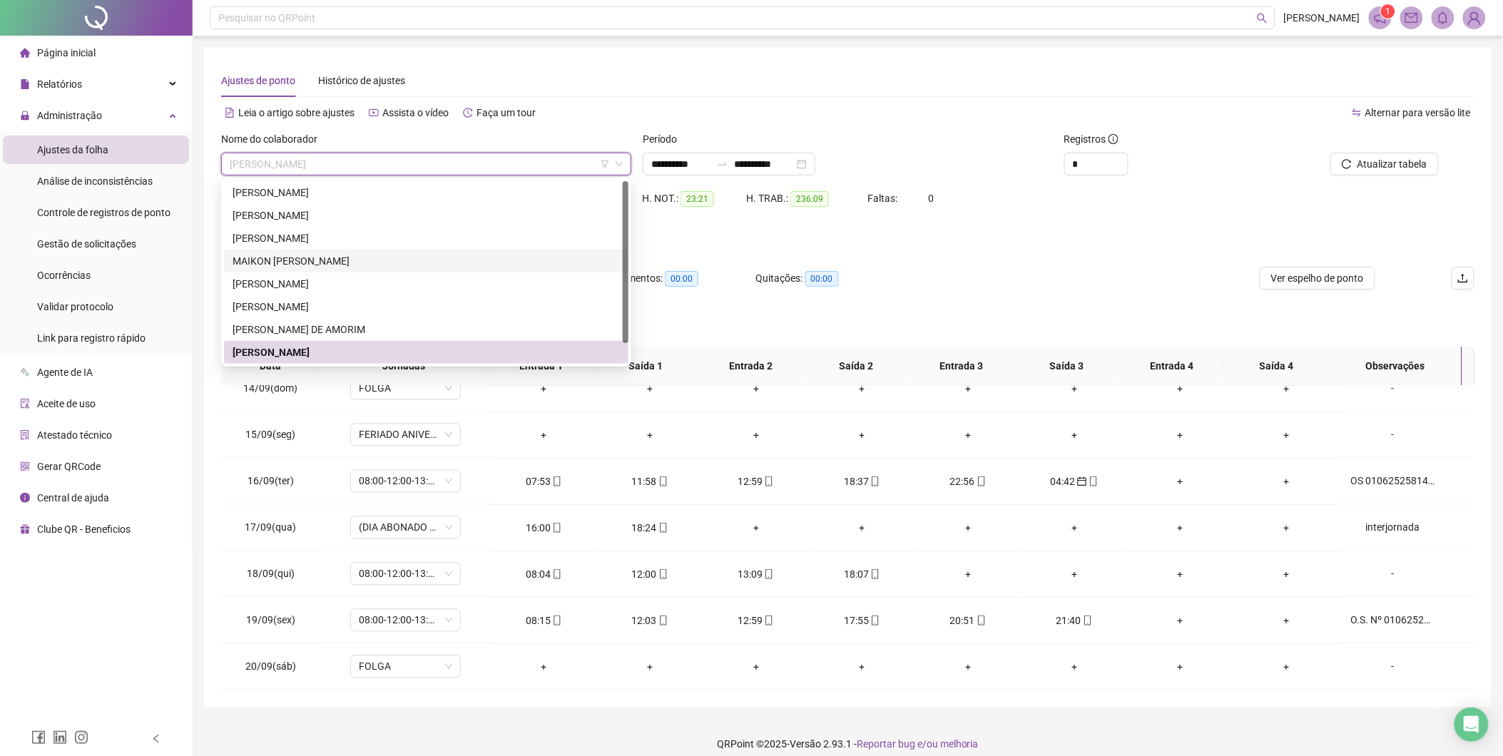
click at [1013, 274] on div "Banco de horas: 76:17 Saldo anterior ao período: 33:47 Lançamentos: 00:00 Quita…" at bounding box center [691, 287] width 940 height 40
